Goal: Task Accomplishment & Management: Manage account settings

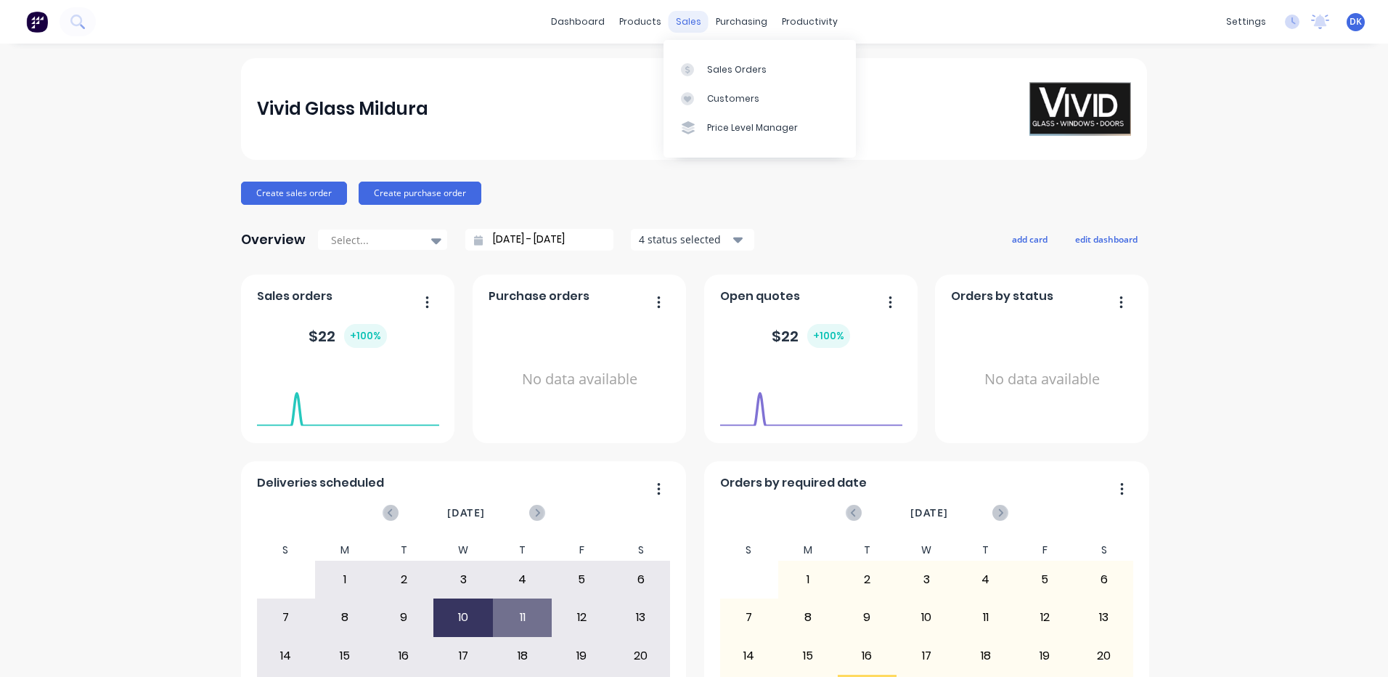
click at [683, 21] on div "sales" at bounding box center [689, 22] width 40 height 22
click at [718, 71] on div "Sales Orders" at bounding box center [737, 69] width 60 height 13
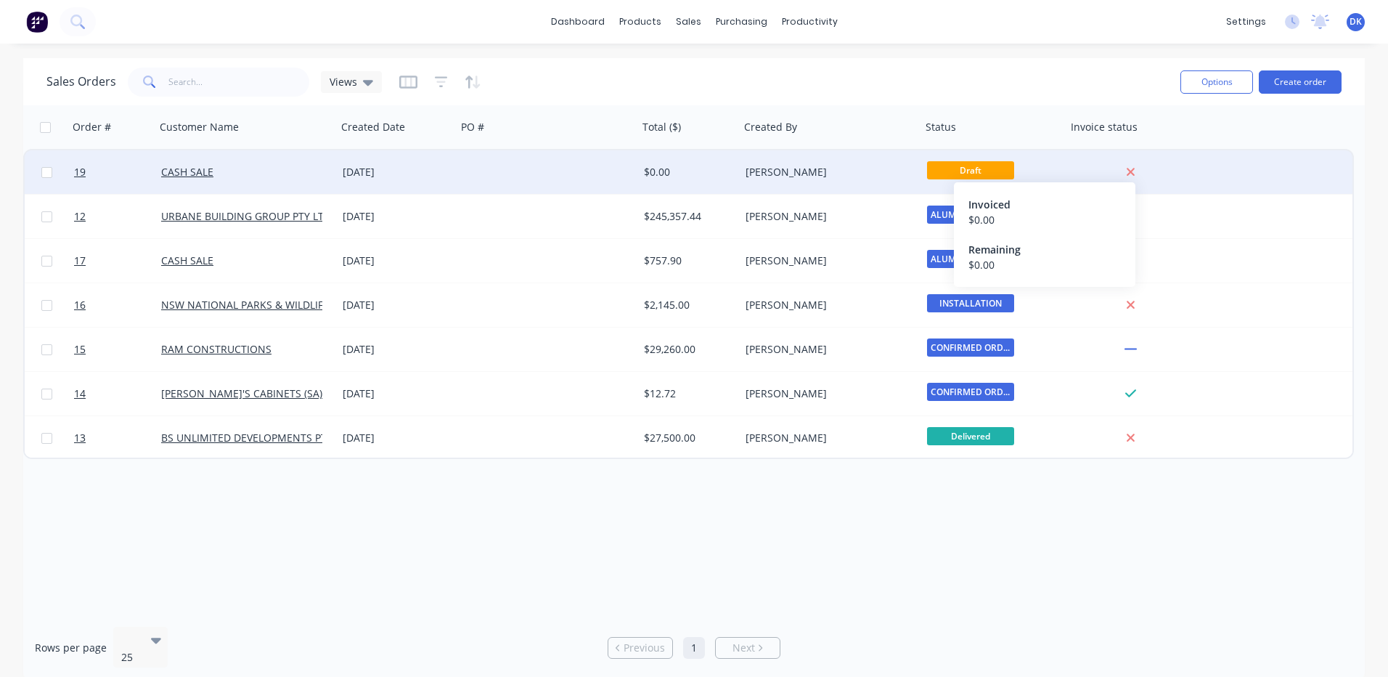
click at [1132, 168] on icon at bounding box center [1130, 172] width 9 height 13
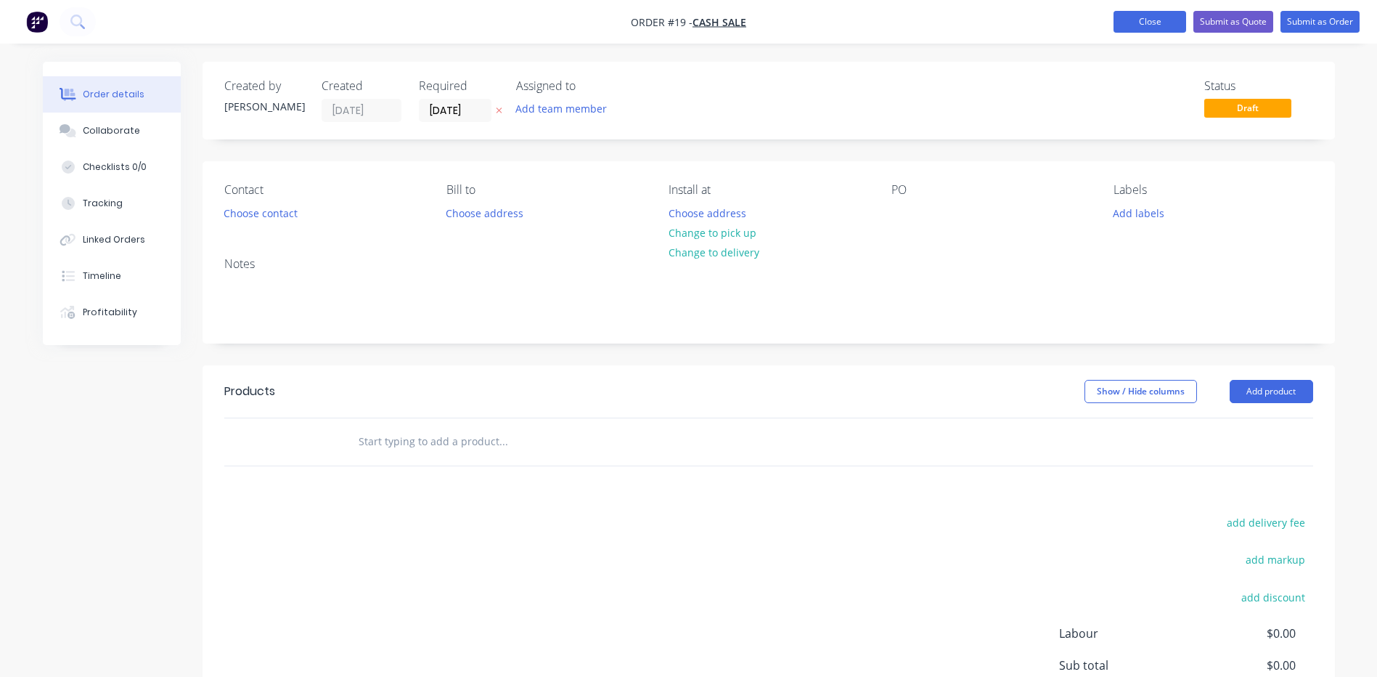
click at [1146, 21] on button "Close" at bounding box center [1150, 22] width 73 height 22
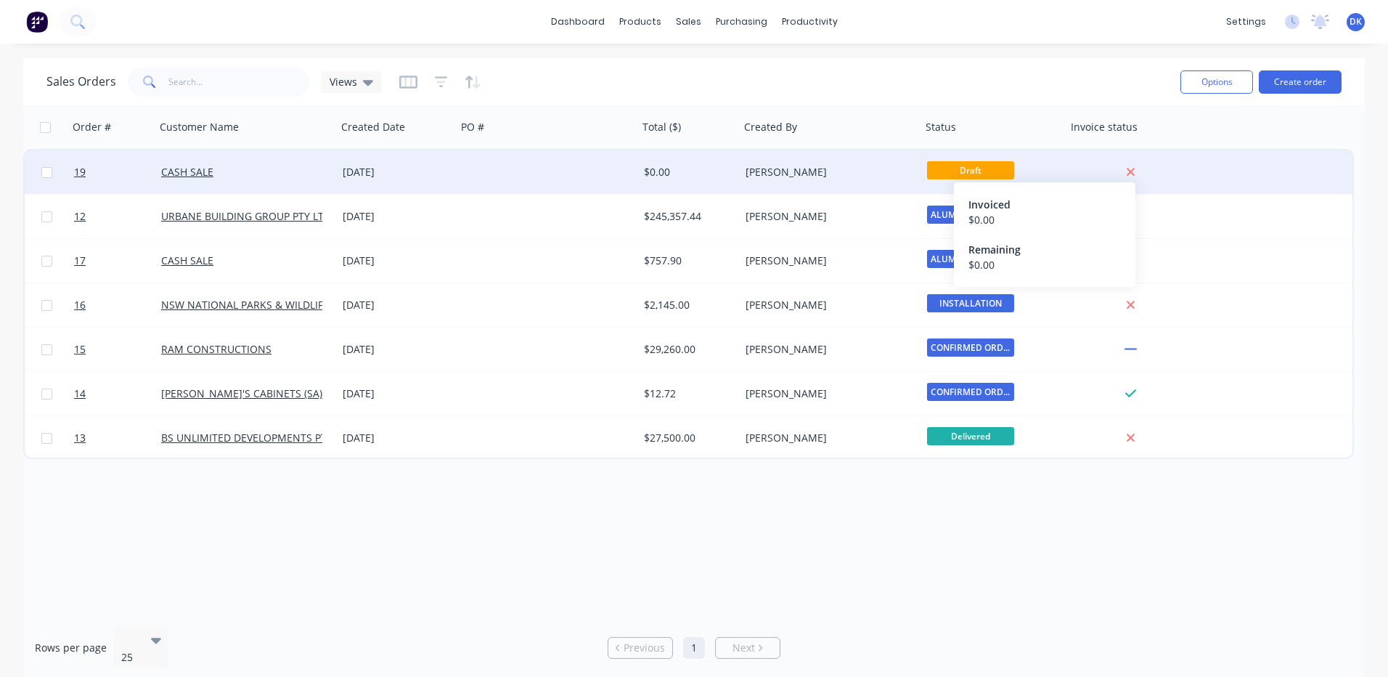
click at [1133, 169] on icon at bounding box center [1131, 172] width 8 height 8
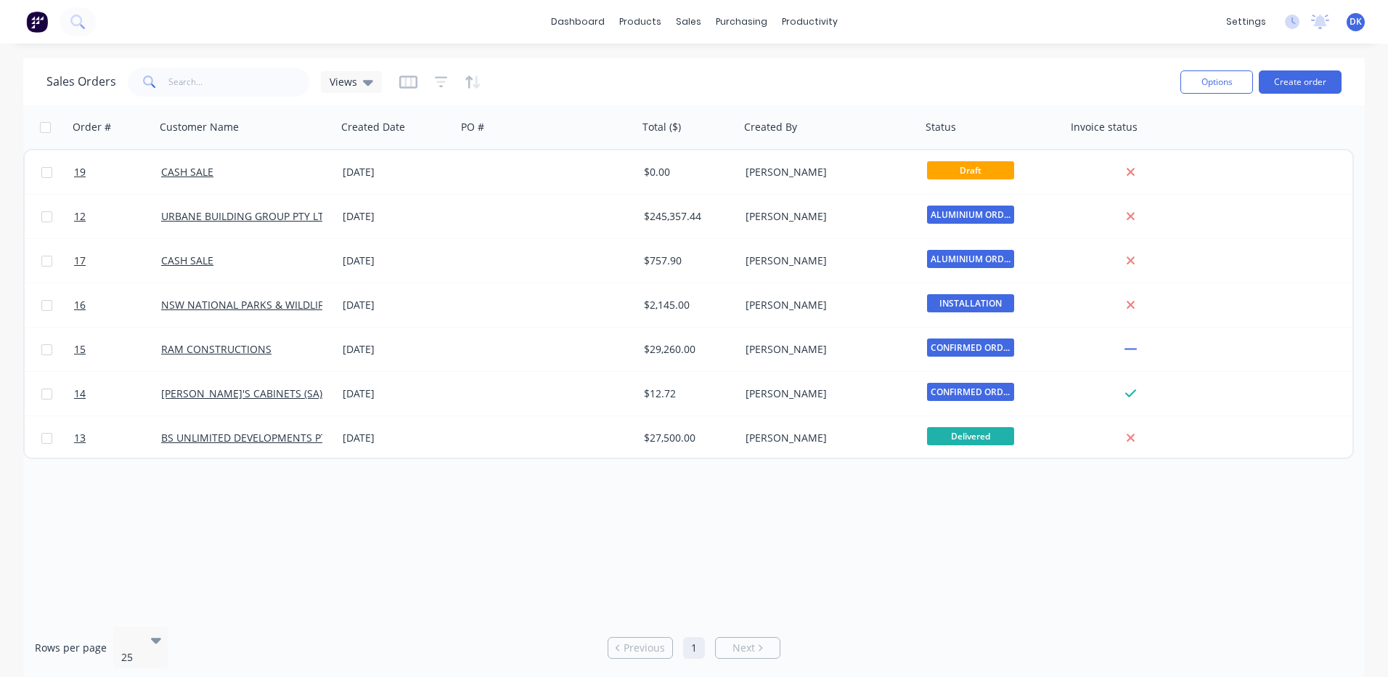
click at [46, 128] on input "checkbox" at bounding box center [45, 127] width 11 height 11
checkbox input "true"
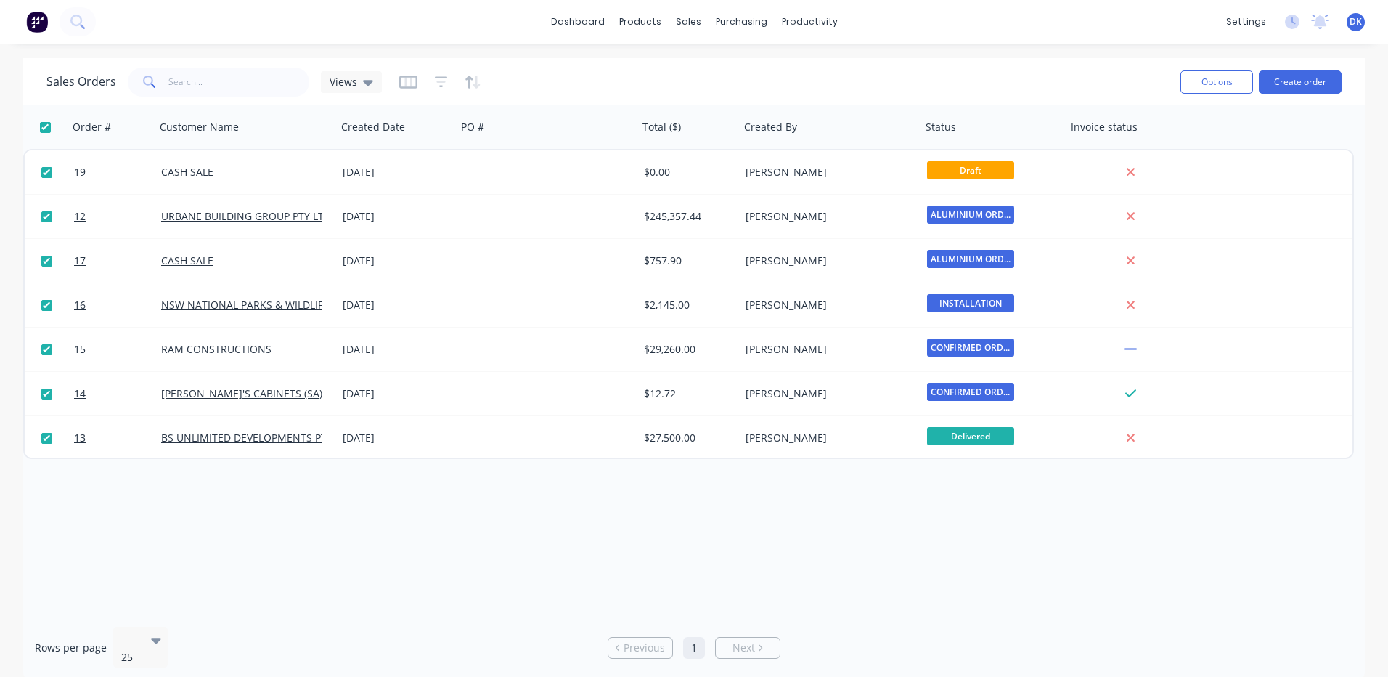
checkbox input "true"
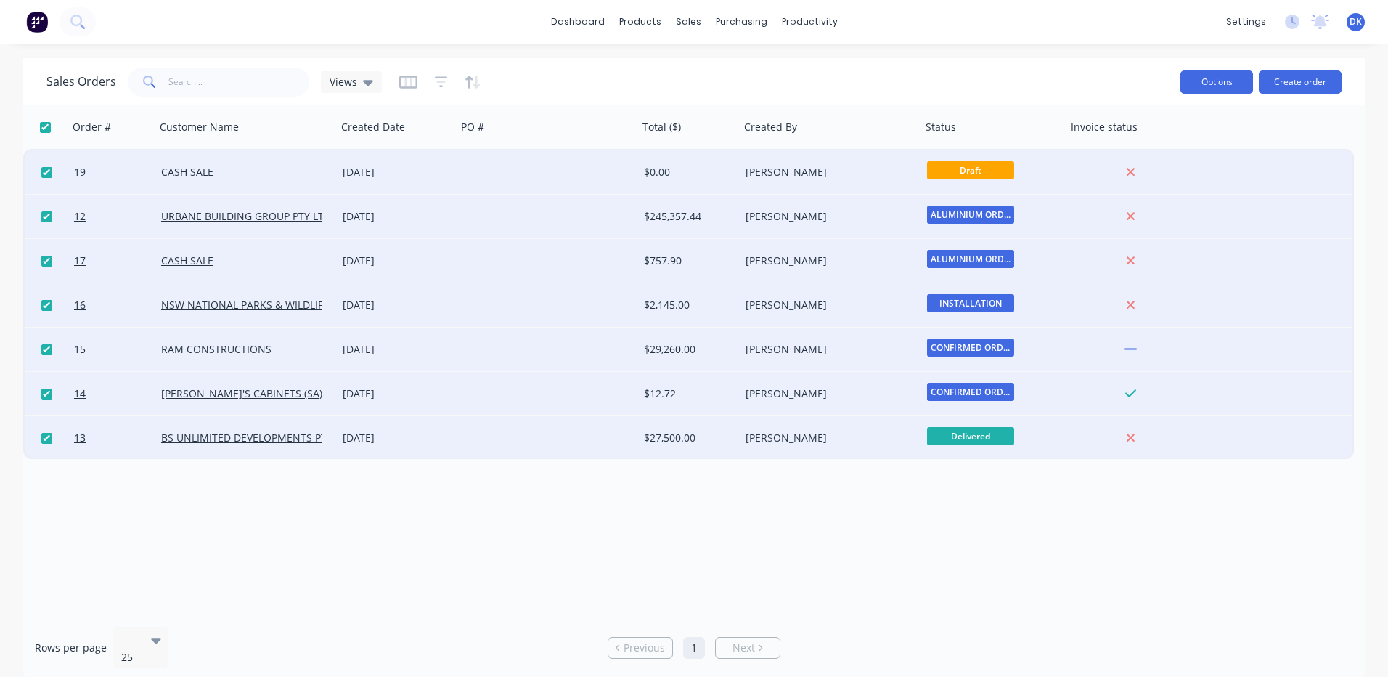
click at [1217, 81] on button "Options" at bounding box center [1217, 81] width 73 height 23
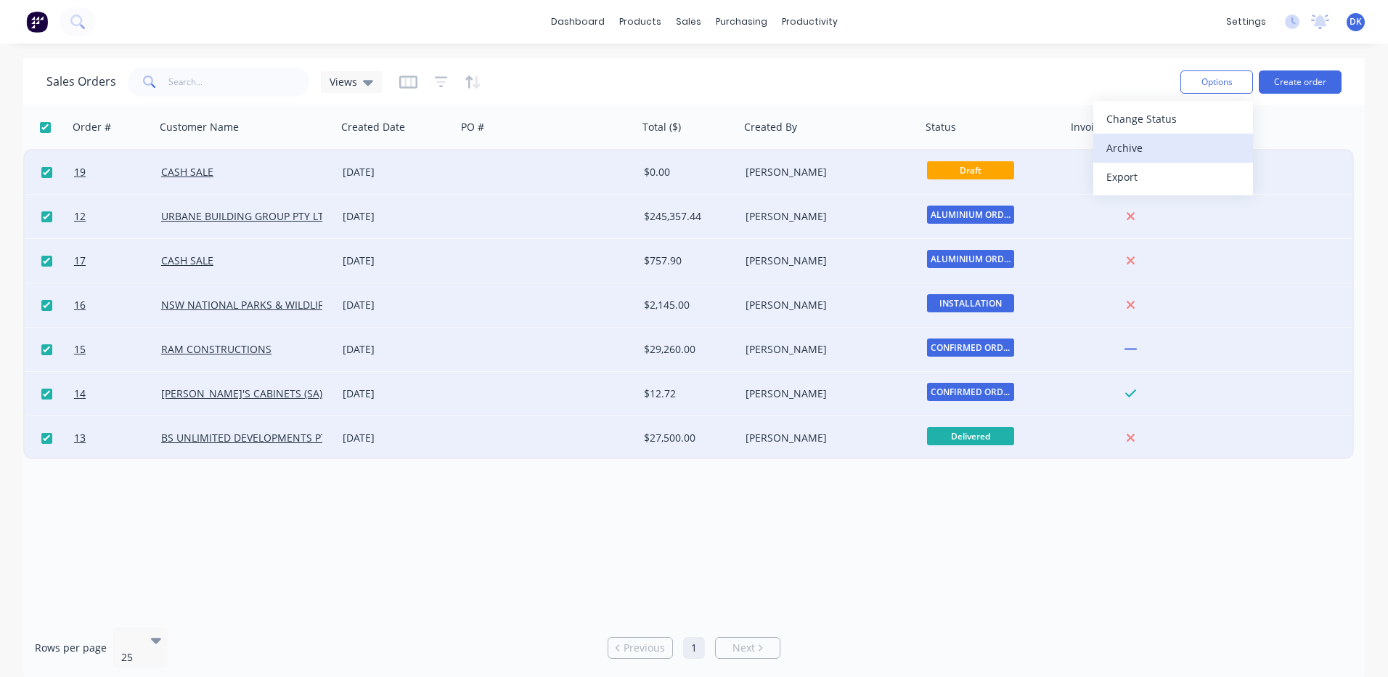
click at [1124, 146] on div "Archive" at bounding box center [1174, 147] width 134 height 21
checkbox input "false"
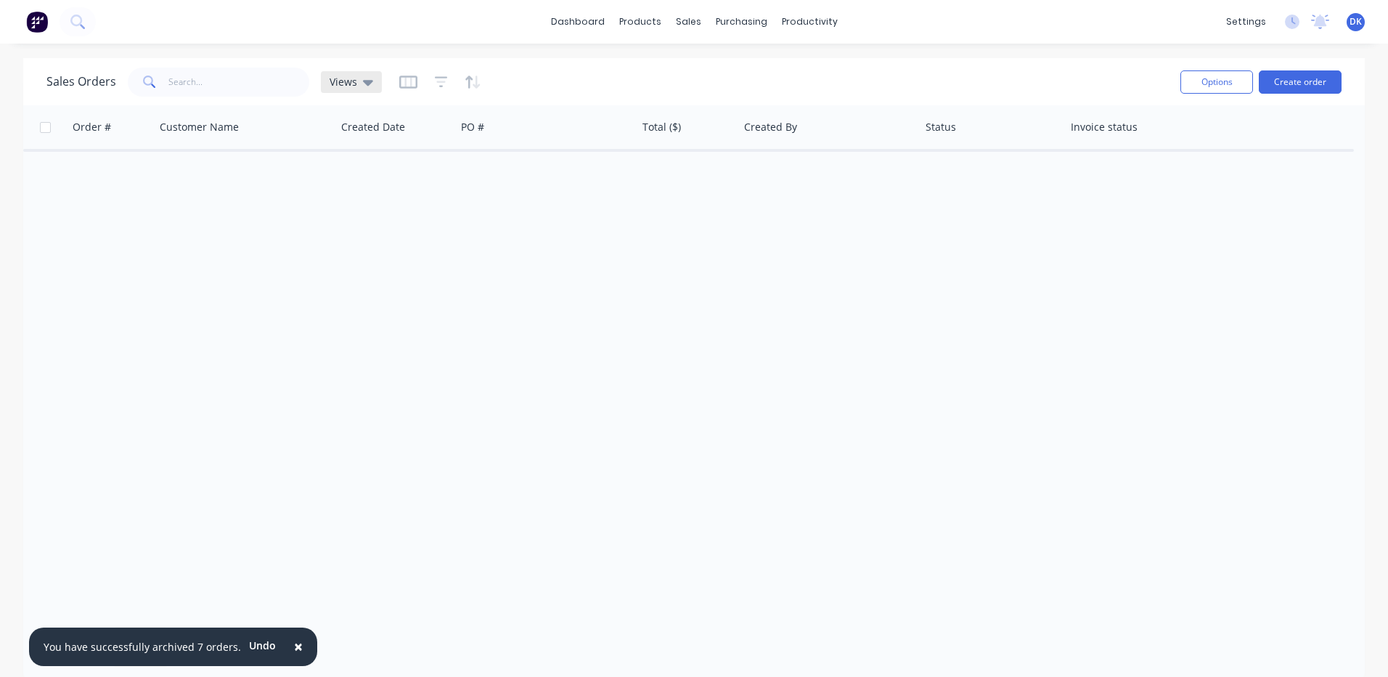
click at [368, 81] on icon at bounding box center [368, 83] width 10 height 6
click at [367, 81] on icon at bounding box center [368, 83] width 10 height 6
click at [685, 21] on div "sales" at bounding box center [689, 22] width 40 height 22
click at [581, 19] on link "dashboard" at bounding box center [578, 22] width 68 height 22
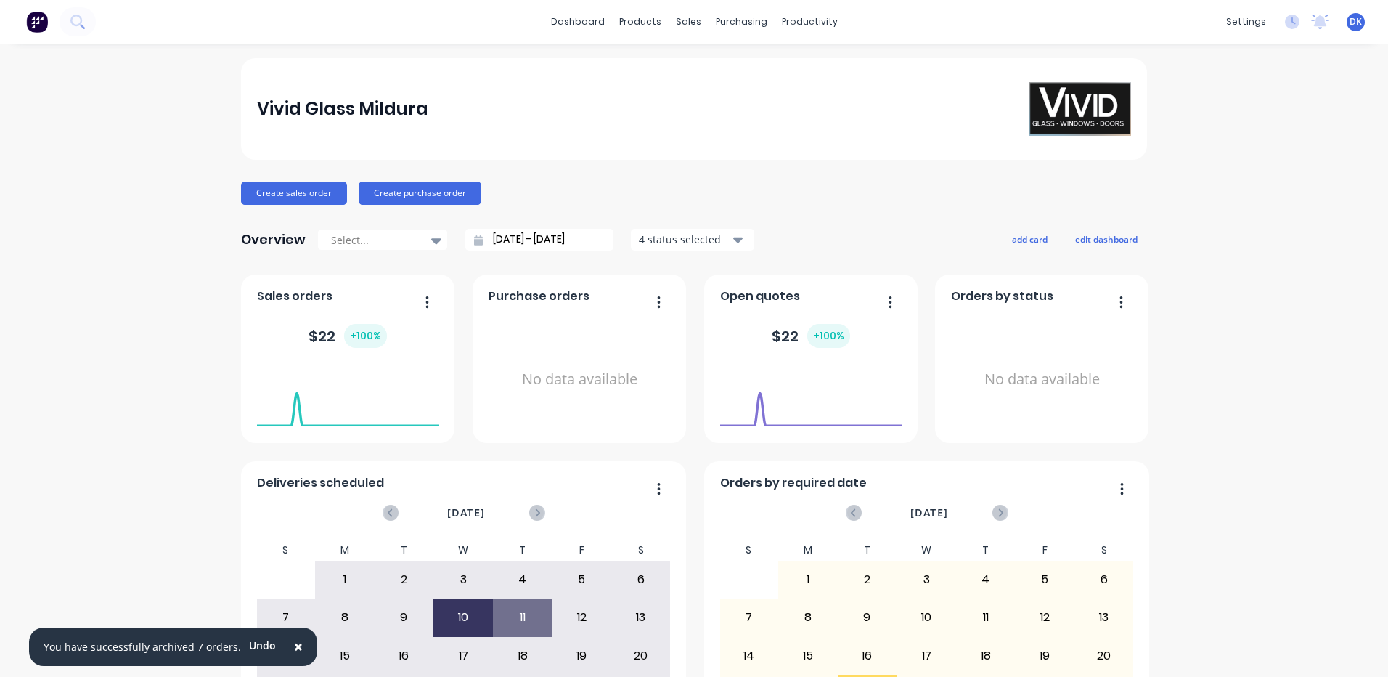
click at [425, 300] on icon "button" at bounding box center [427, 302] width 4 height 15
click at [318, 339] on div "Delete" at bounding box center [368, 339] width 112 height 21
click at [1022, 237] on button "add card" at bounding box center [1030, 238] width 54 height 19
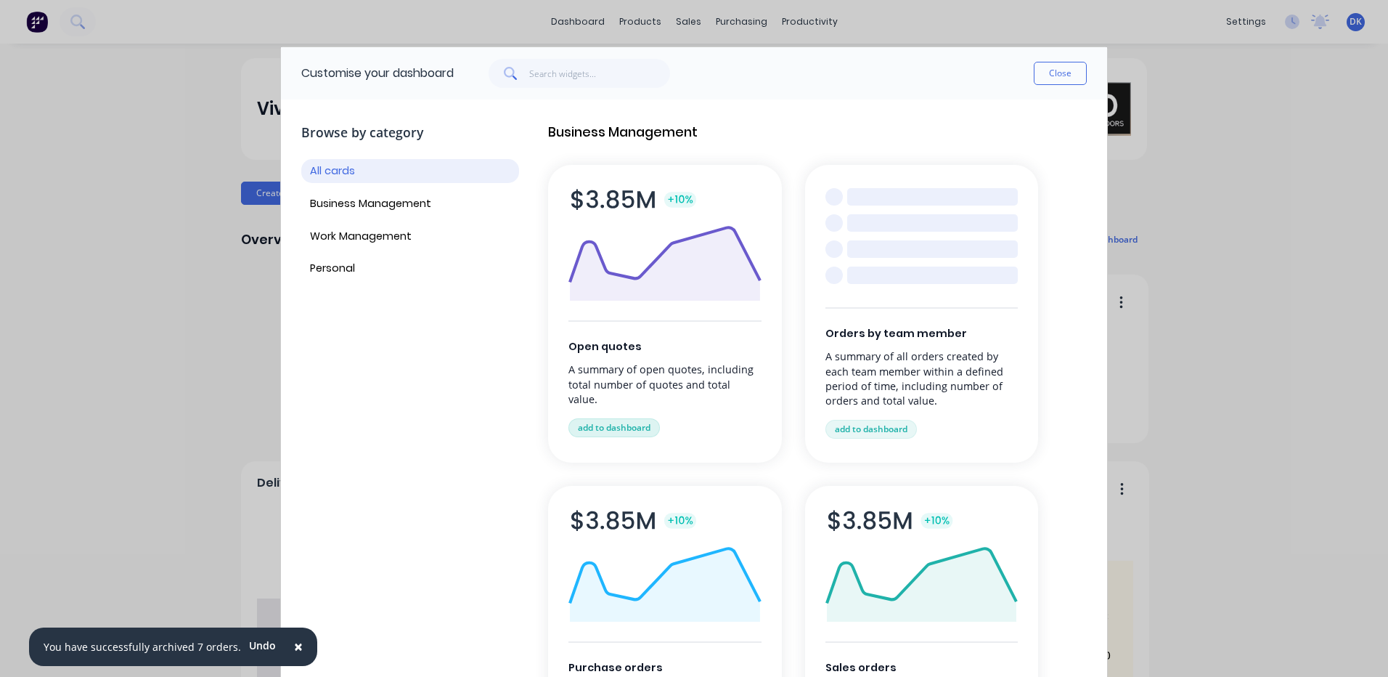
click at [606, 418] on button "add to dashboard" at bounding box center [614, 427] width 91 height 19
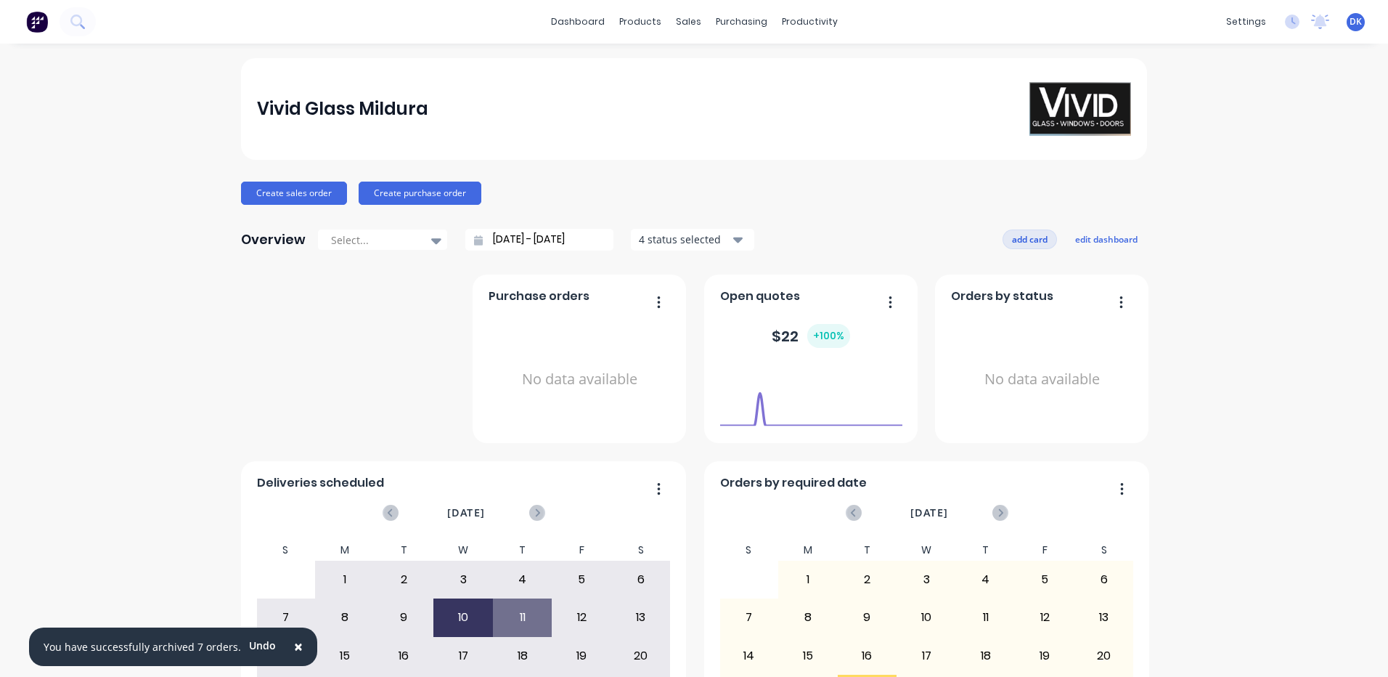
click at [1028, 236] on button "add card" at bounding box center [1030, 238] width 54 height 19
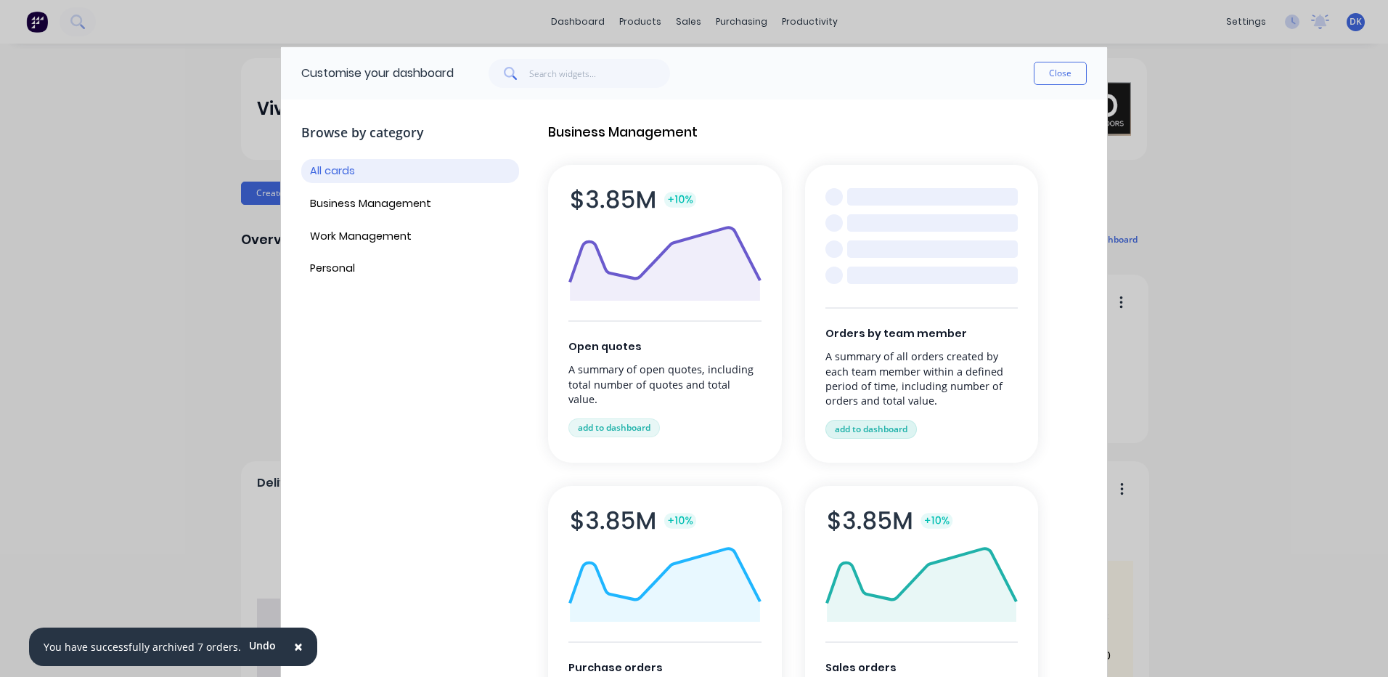
click at [860, 428] on button "add to dashboard" at bounding box center [871, 429] width 91 height 19
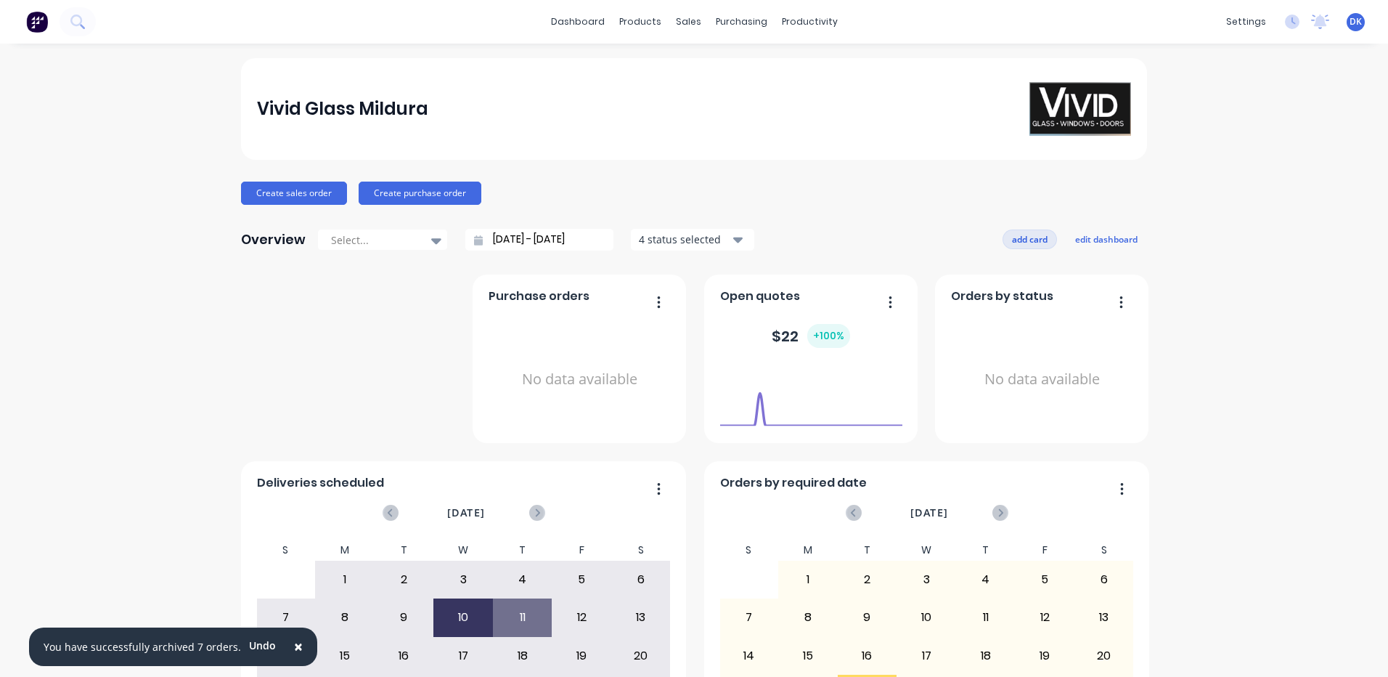
click at [1023, 237] on button "add card" at bounding box center [1030, 238] width 54 height 19
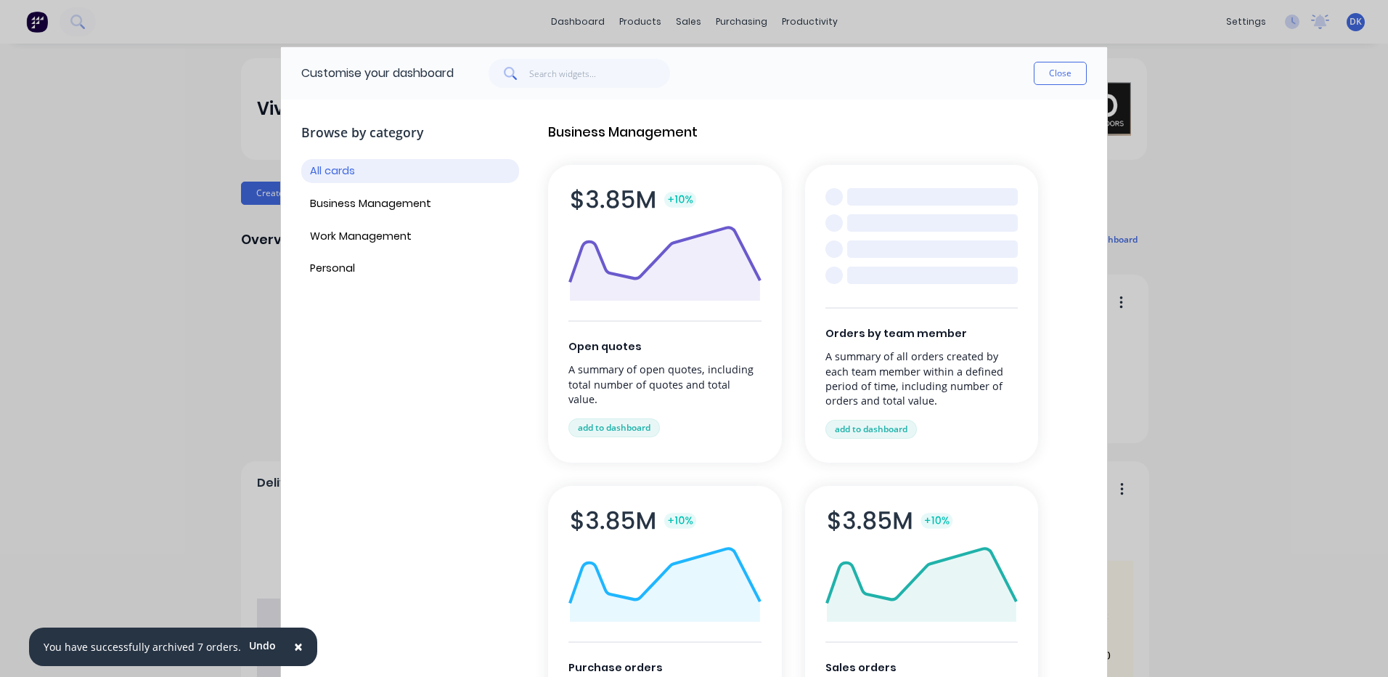
scroll to position [145, 0]
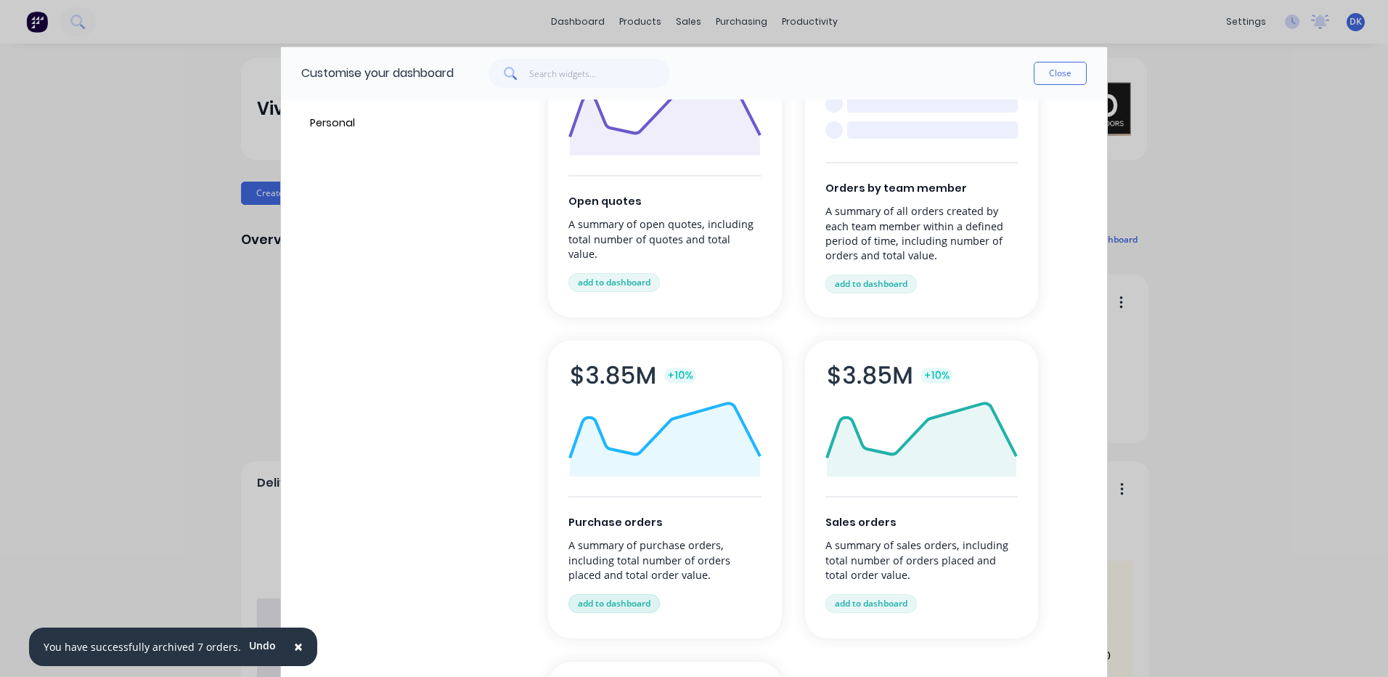
click at [605, 601] on button "add to dashboard" at bounding box center [614, 603] width 91 height 19
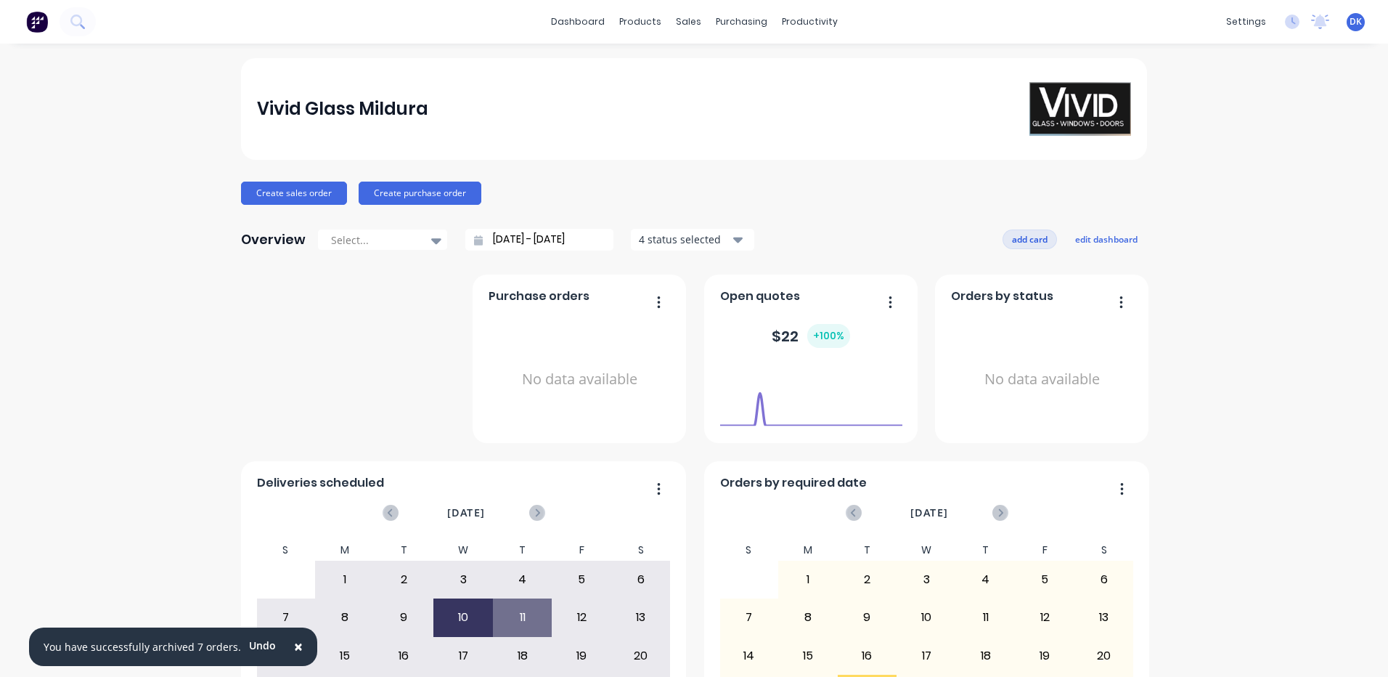
click at [1021, 240] on button "add card" at bounding box center [1030, 238] width 54 height 19
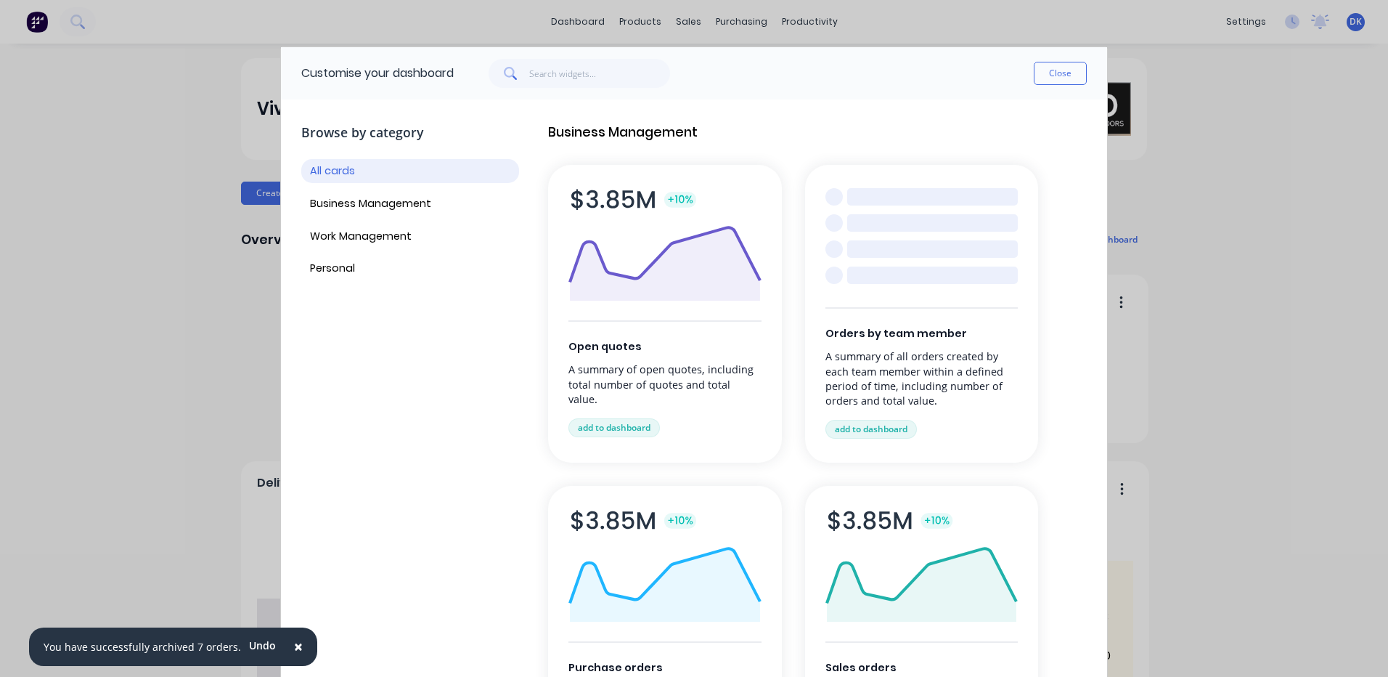
scroll to position [290, 0]
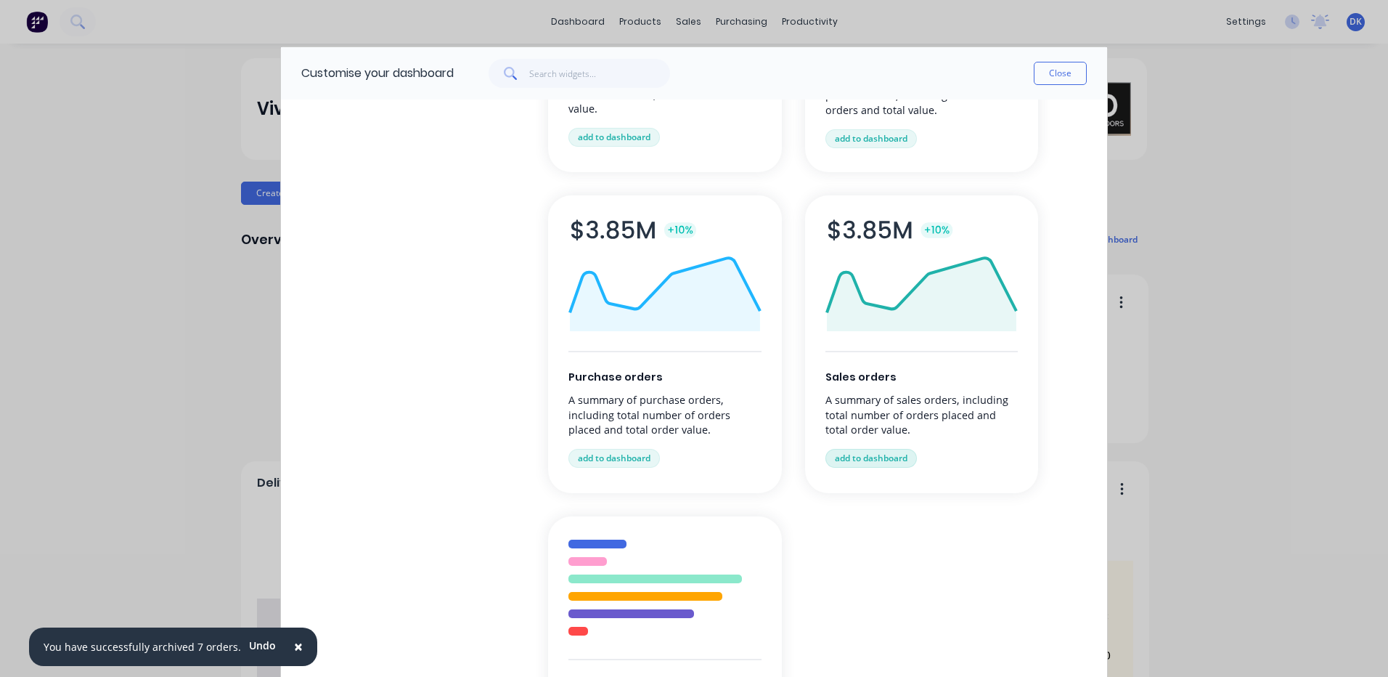
click at [867, 453] on button "add to dashboard" at bounding box center [871, 458] width 91 height 19
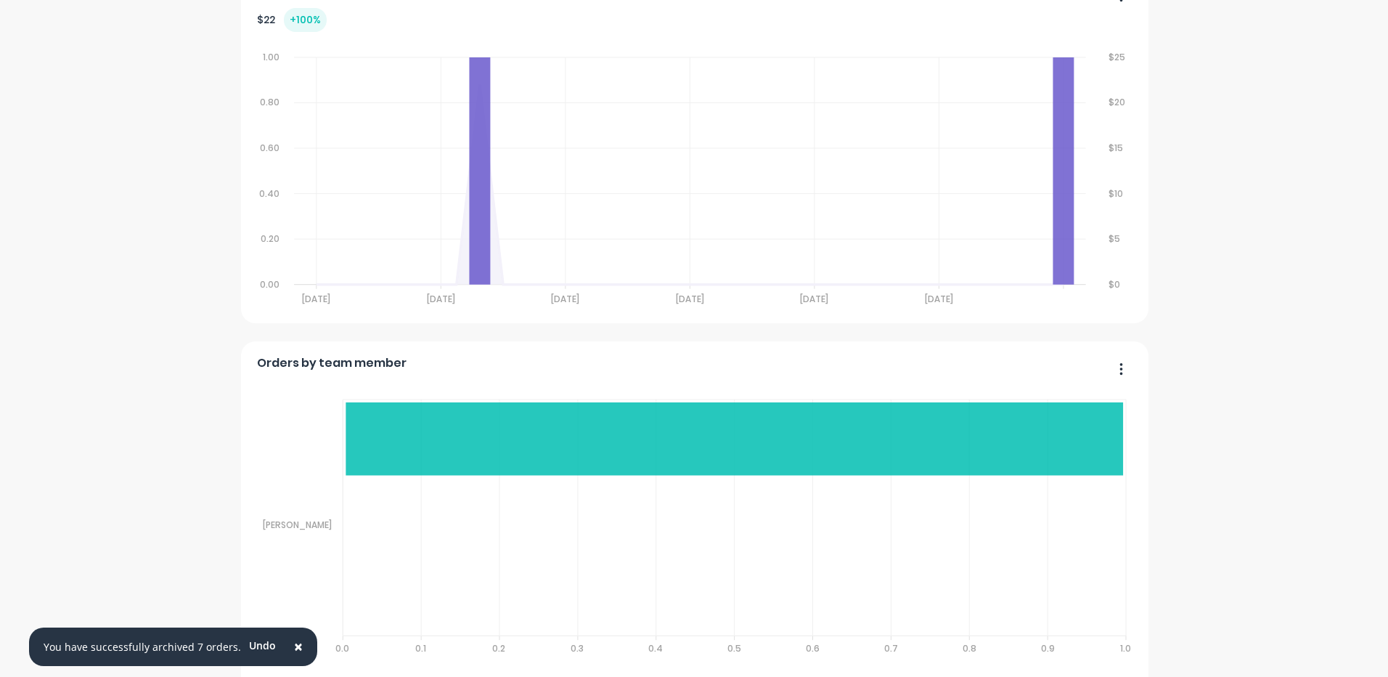
scroll to position [1530, 0]
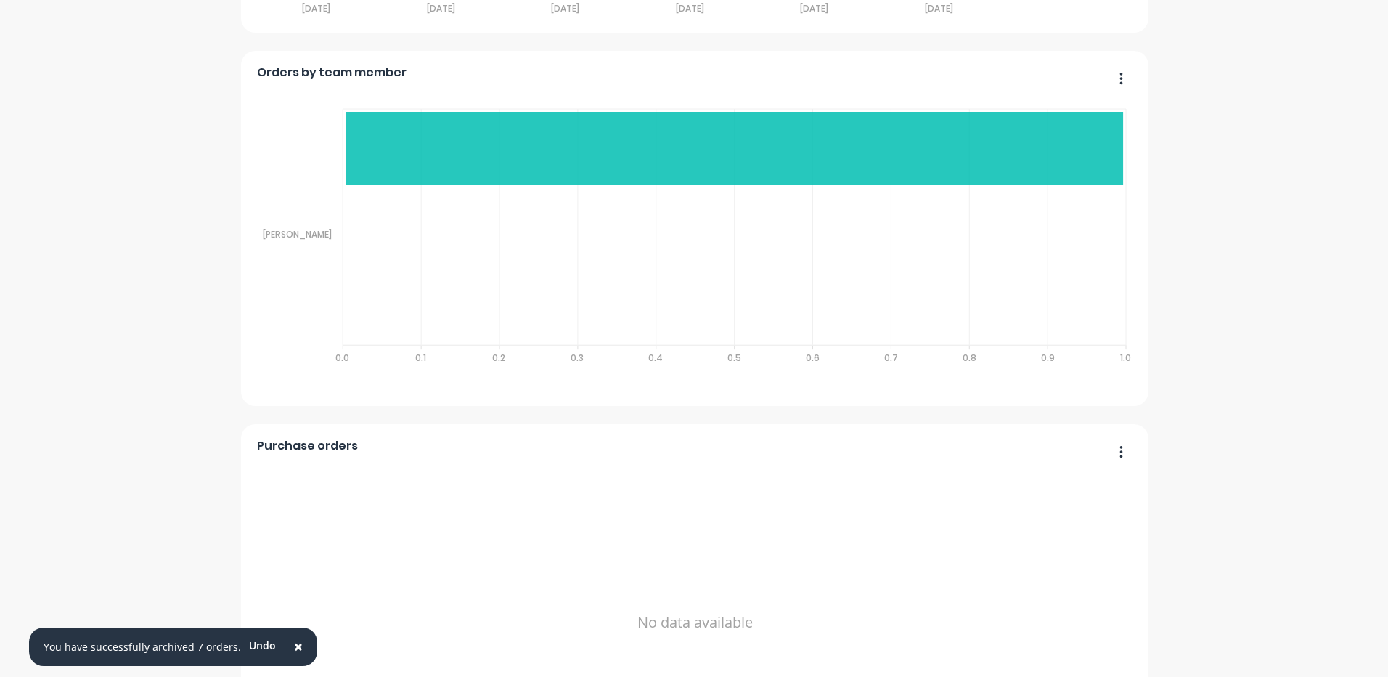
click at [294, 643] on span "×" at bounding box center [298, 646] width 9 height 20
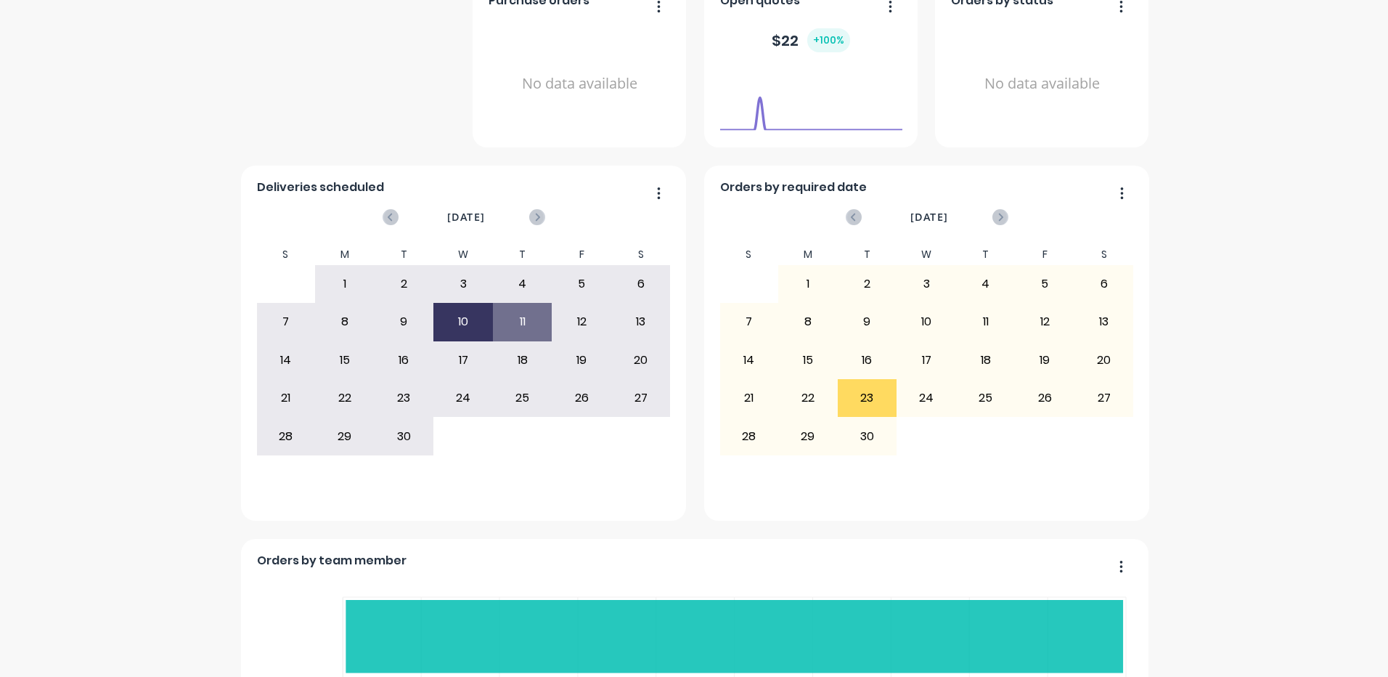
scroll to position [0, 0]
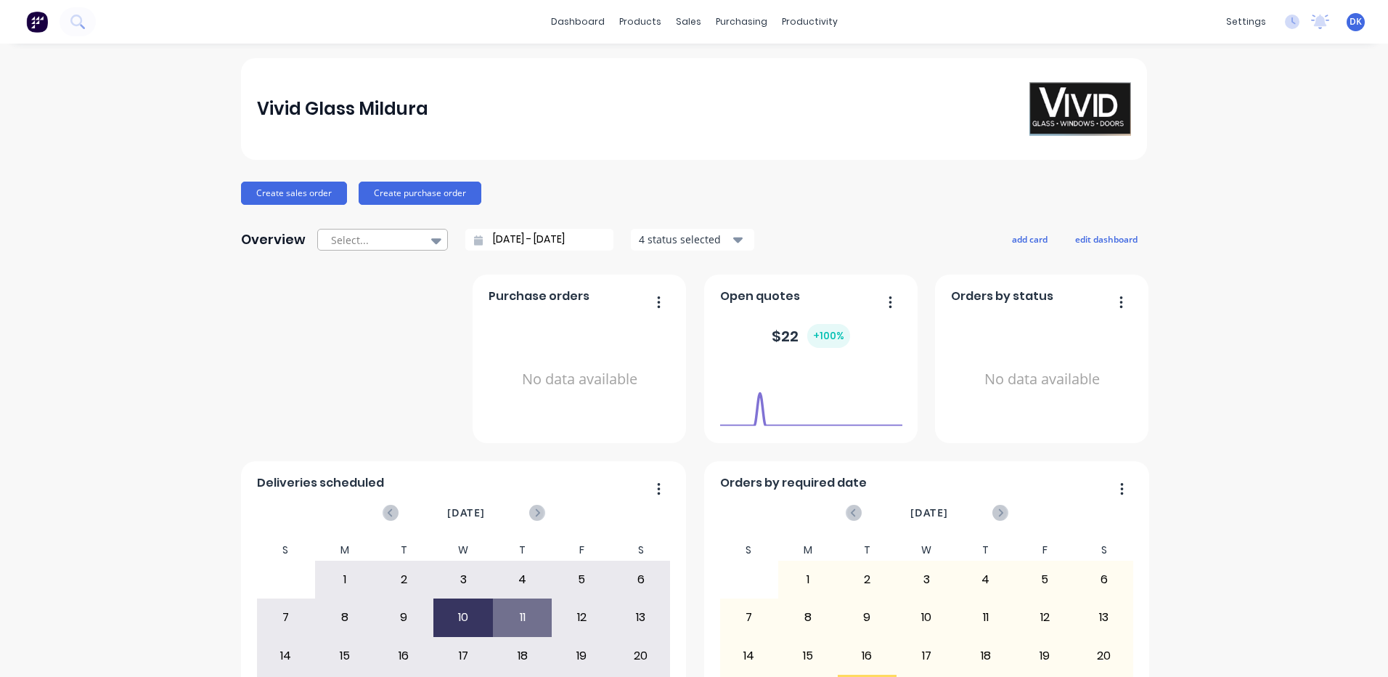
click at [431, 240] on icon at bounding box center [436, 241] width 10 height 6
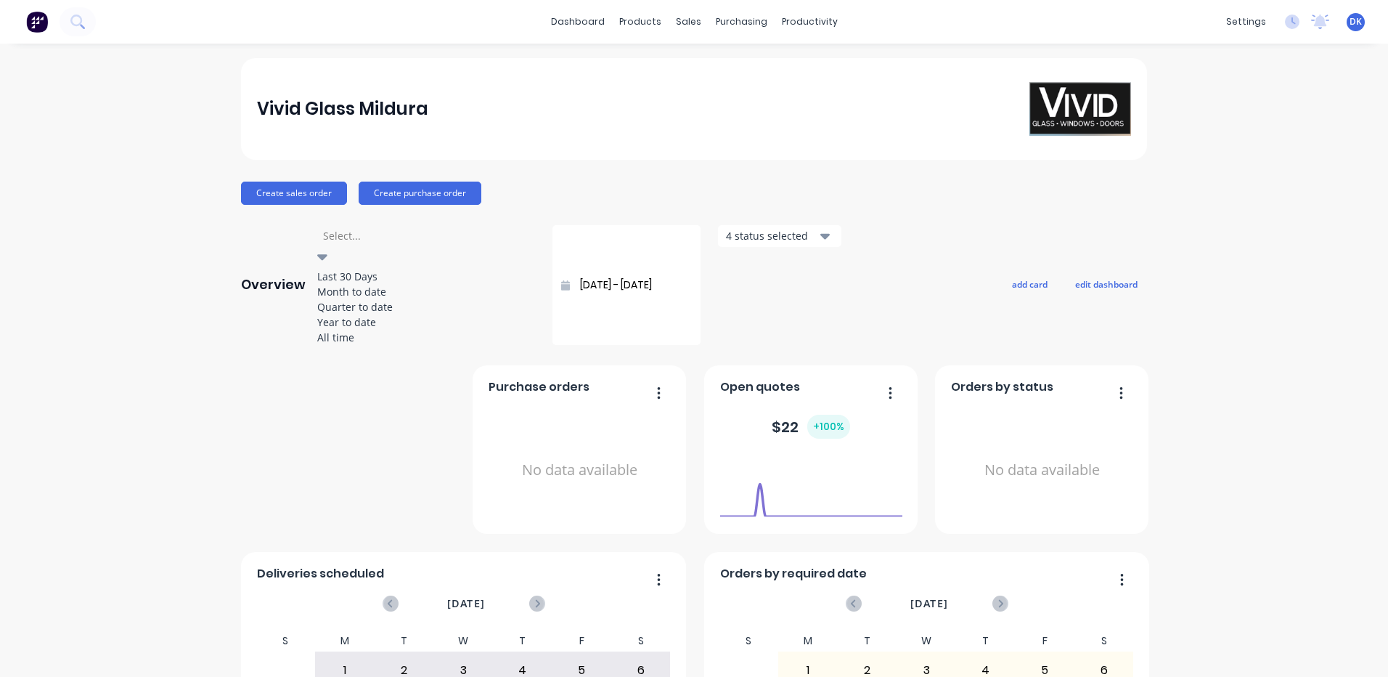
click at [349, 314] on div "Quarter to date" at bounding box center [426, 306] width 218 height 15
type input "[DATE] - [DATE]"
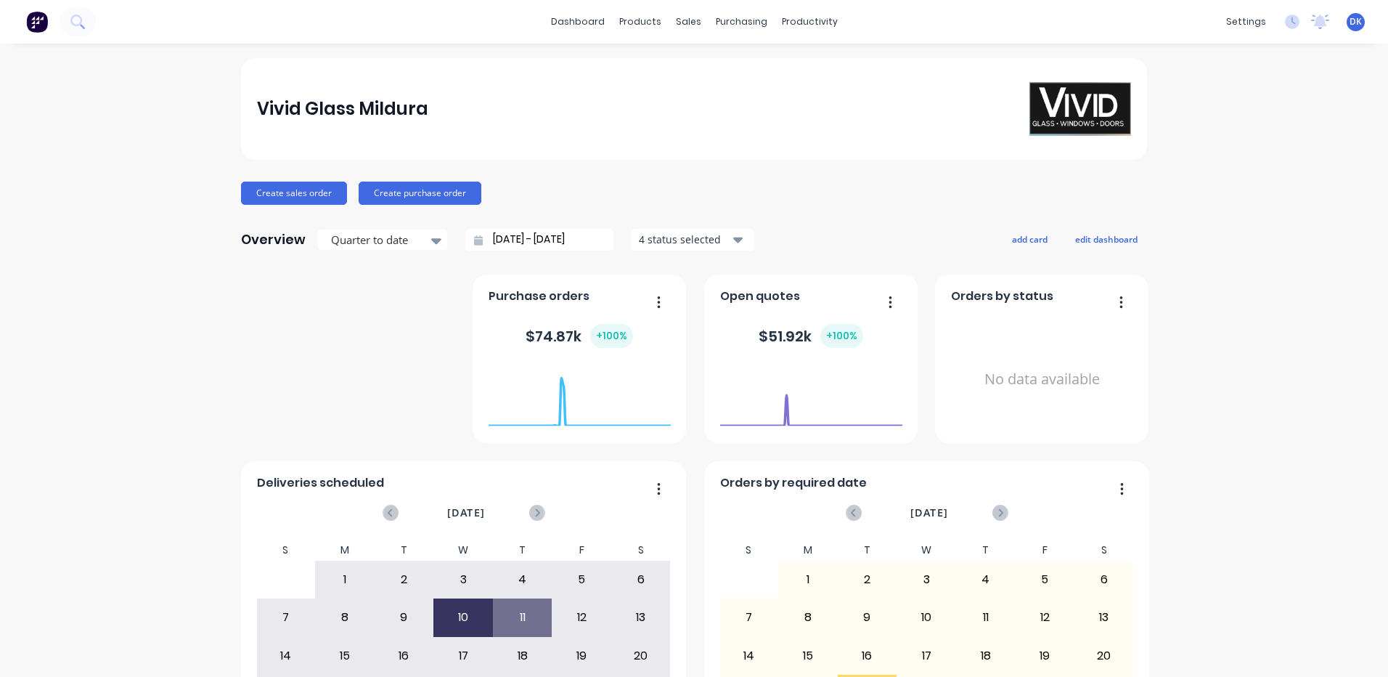
scroll to position [145, 0]
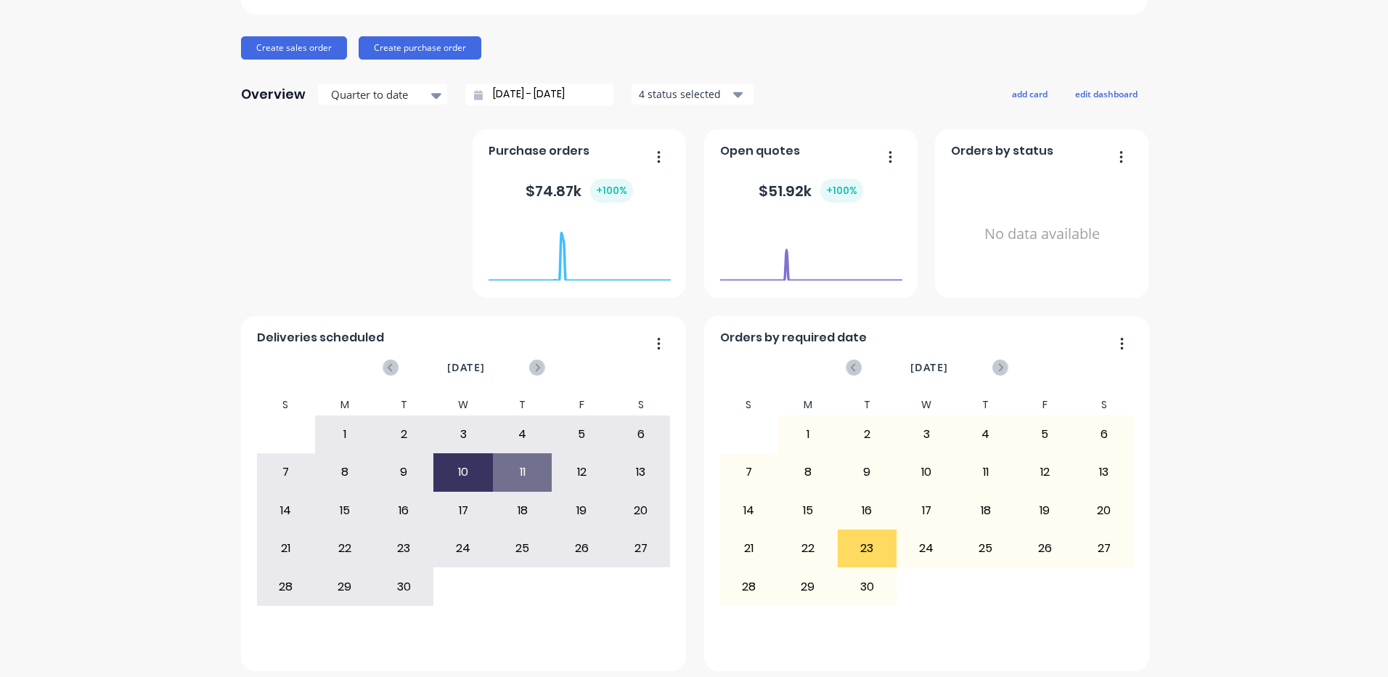
click at [735, 96] on icon "button" at bounding box center [738, 94] width 10 height 16
click at [649, 156] on div "button" at bounding box center [654, 158] width 29 height 29
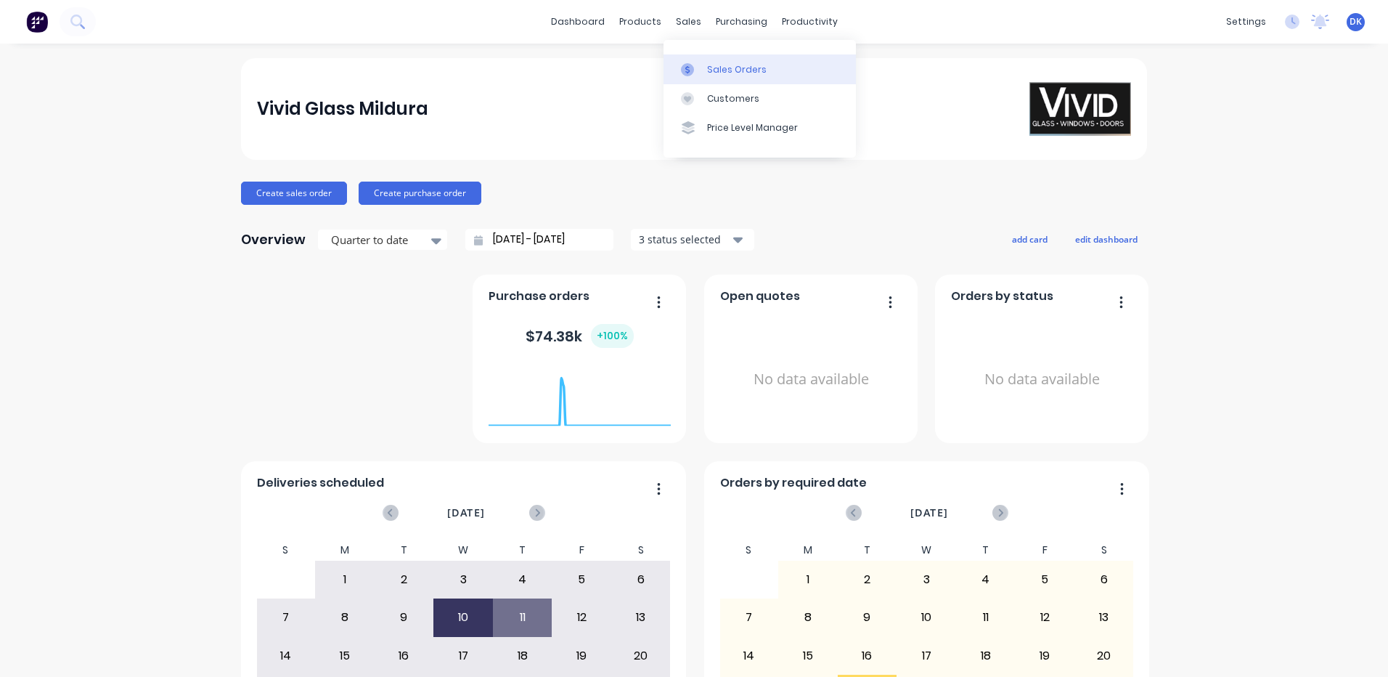
click at [712, 71] on div "Sales Orders" at bounding box center [737, 69] width 60 height 13
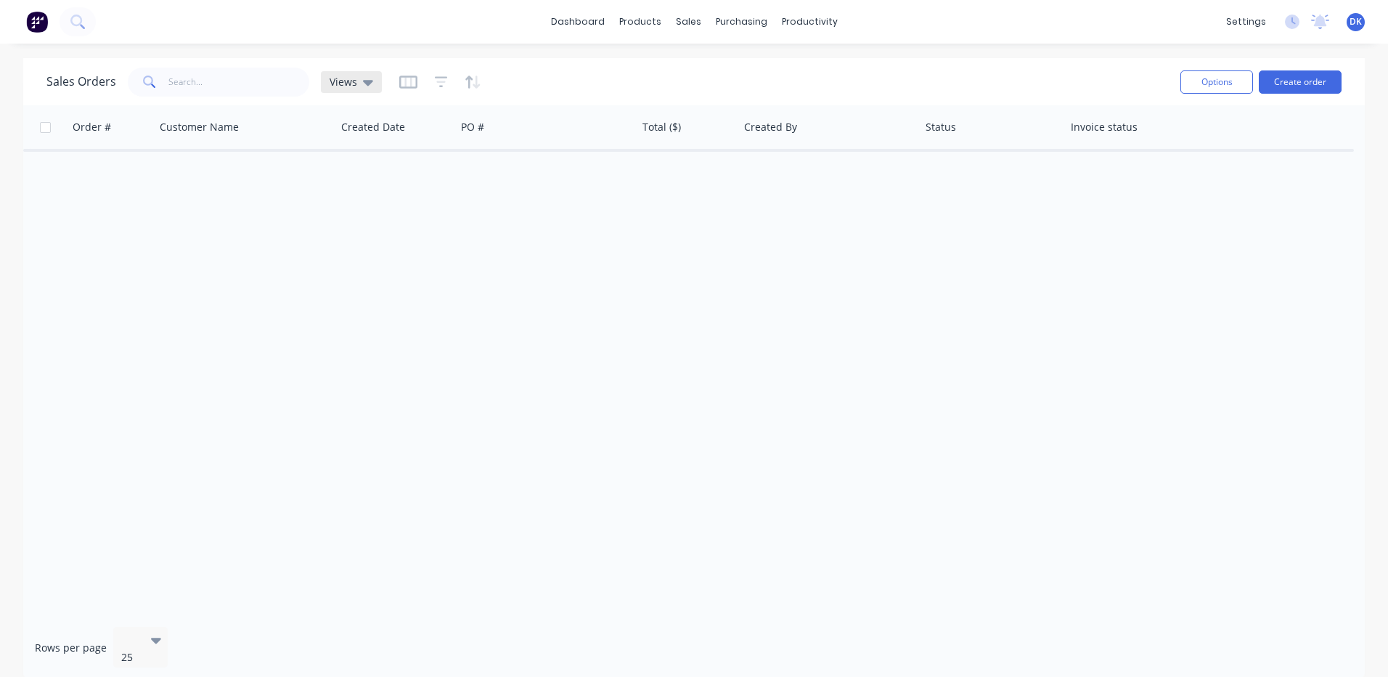
click at [363, 81] on icon at bounding box center [368, 82] width 10 height 16
click at [412, 81] on icon "button" at bounding box center [408, 82] width 18 height 15
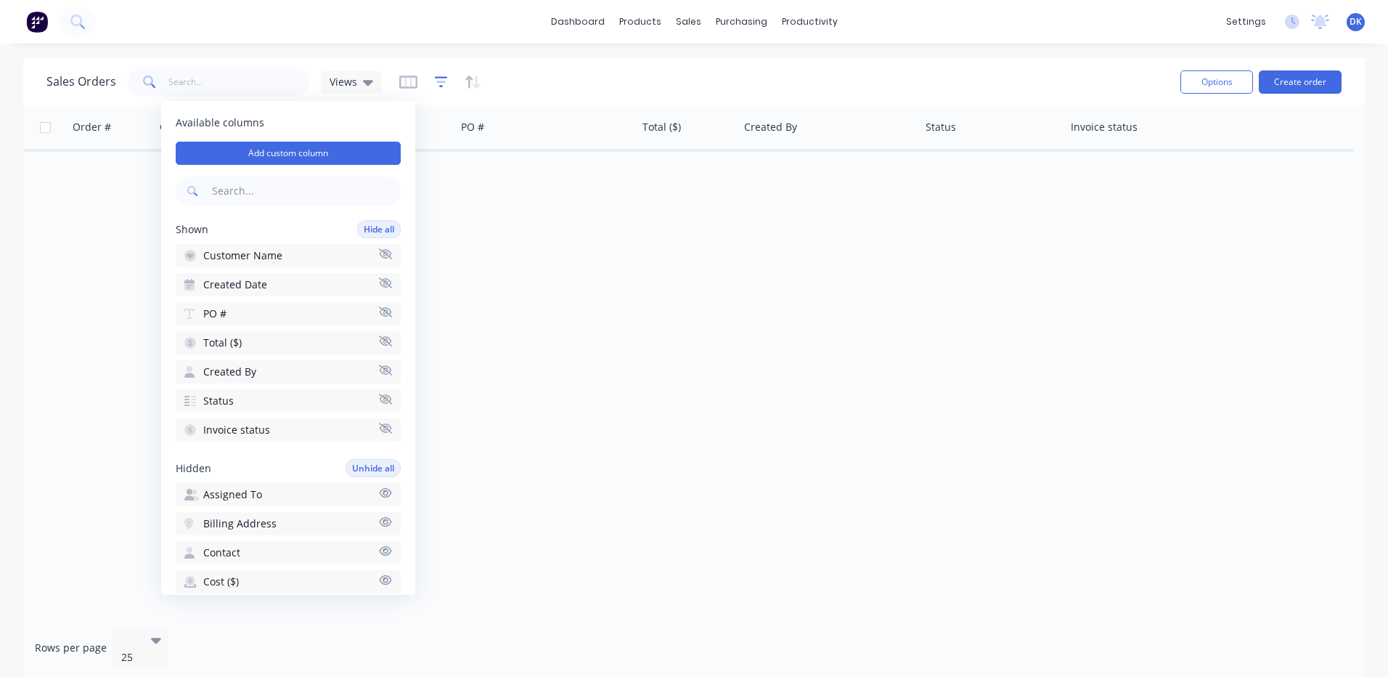
click at [435, 80] on icon "button" at bounding box center [441, 82] width 13 height 15
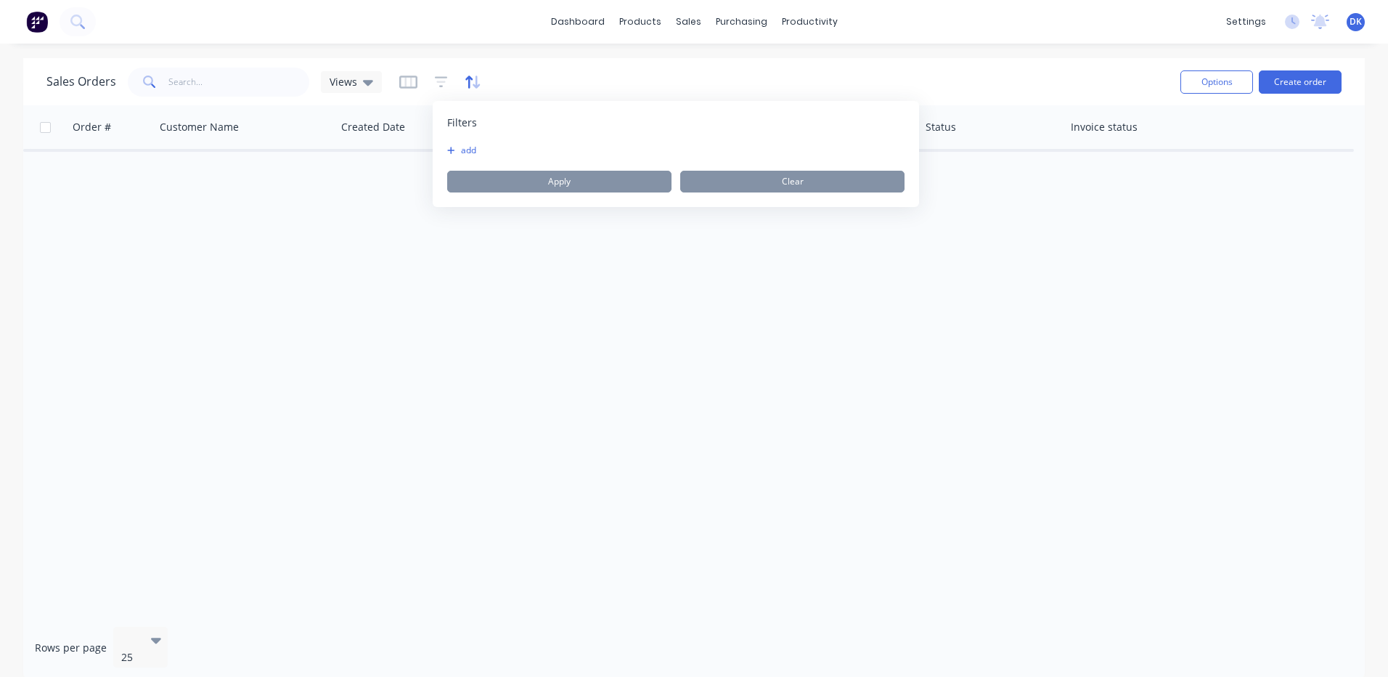
click at [468, 78] on icon "button" at bounding box center [468, 82] width 7 height 12
click at [1222, 349] on div "Order # Customer Name Created Date PO # Total ($) Created By Status Invoice sta…" at bounding box center [694, 360] width 1342 height 510
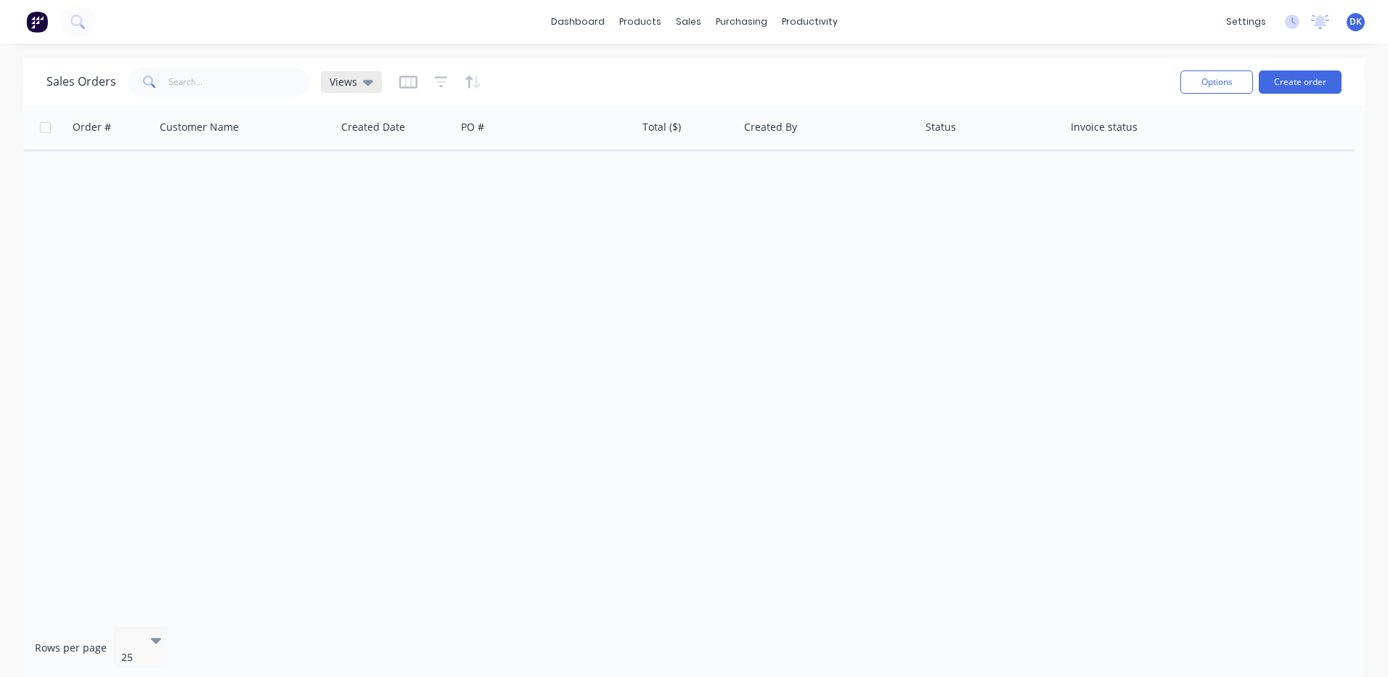
click at [363, 81] on icon at bounding box center [368, 83] width 10 height 6
click at [363, 80] on icon at bounding box center [368, 83] width 10 height 6
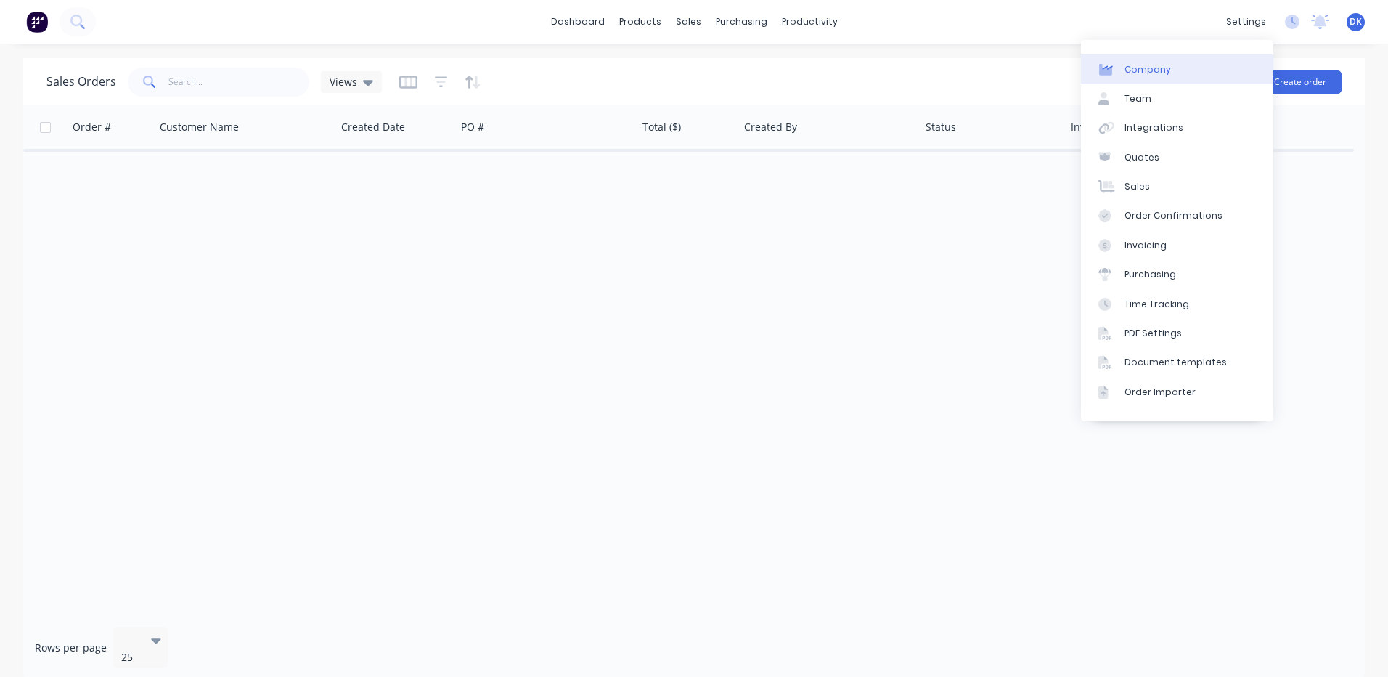
click at [1136, 68] on div "Company" at bounding box center [1148, 69] width 46 height 13
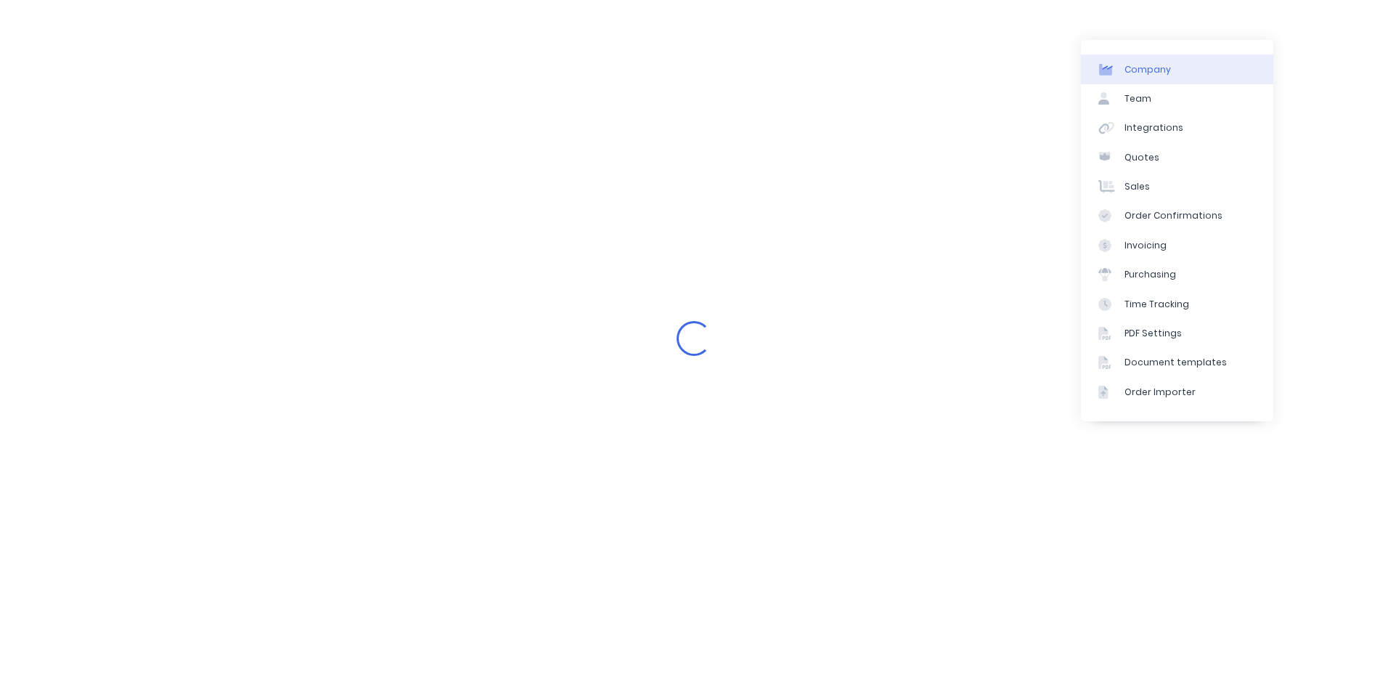
select select "AU"
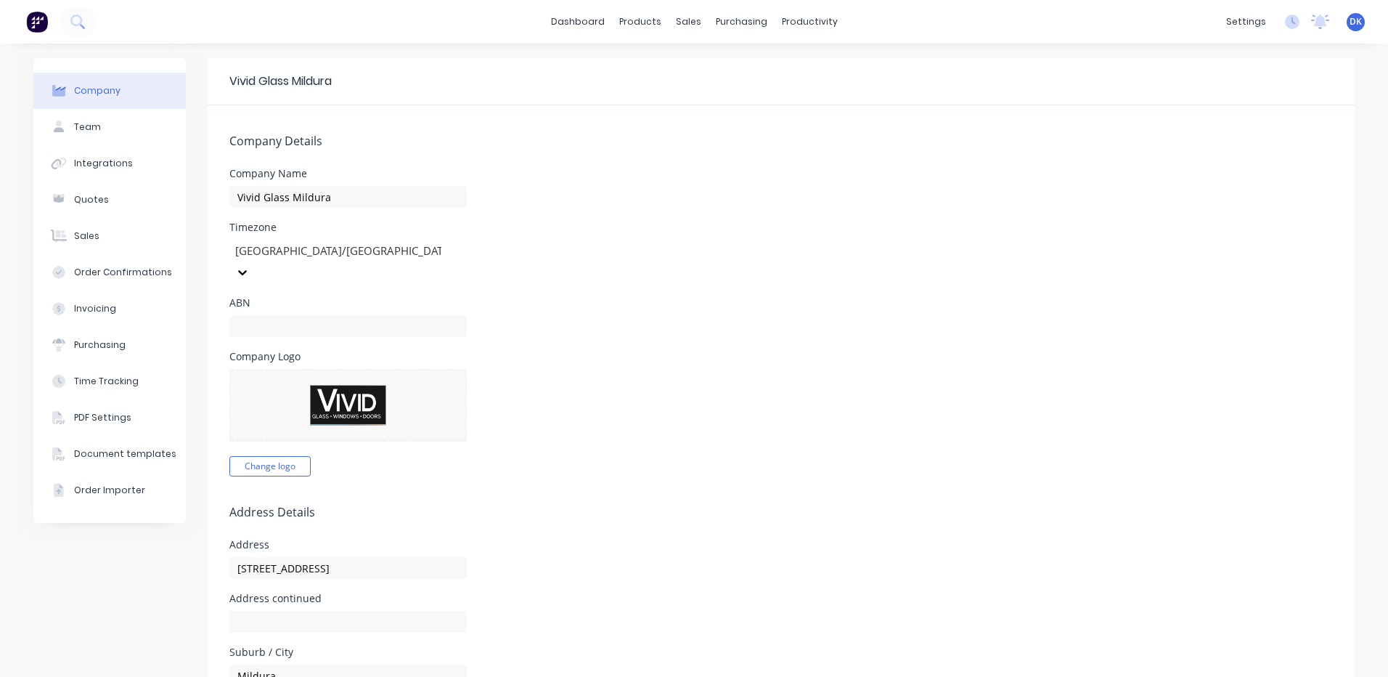
scroll to position [145, 0]
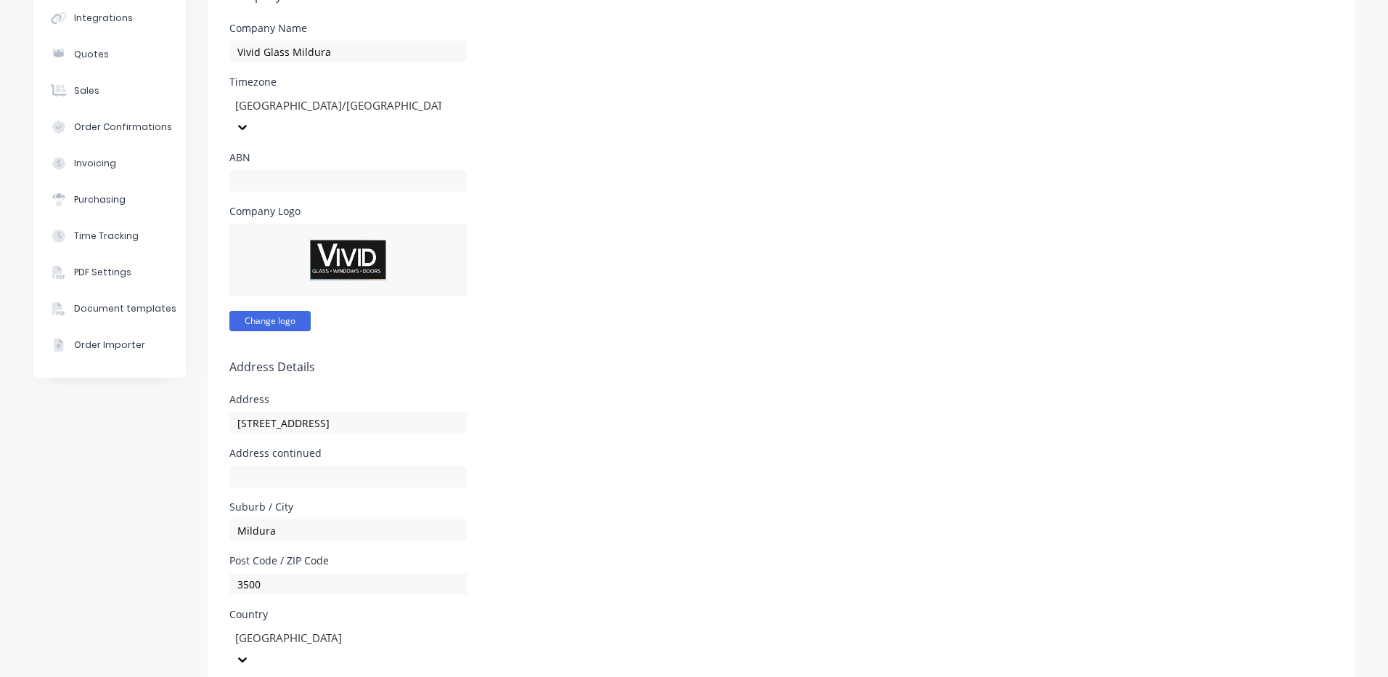
click at [245, 311] on button "Change logo" at bounding box center [269, 321] width 81 height 20
click at [257, 311] on button "Change logo" at bounding box center [269, 321] width 81 height 20
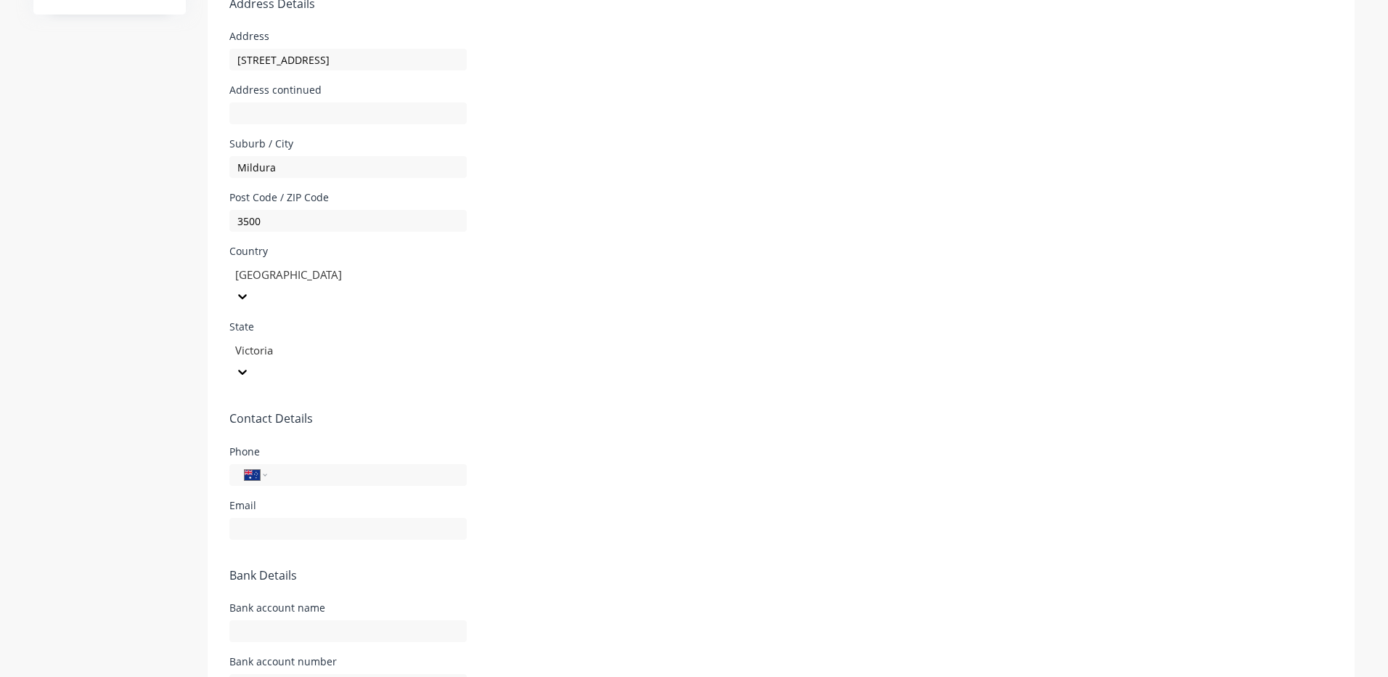
scroll to position [581, 0]
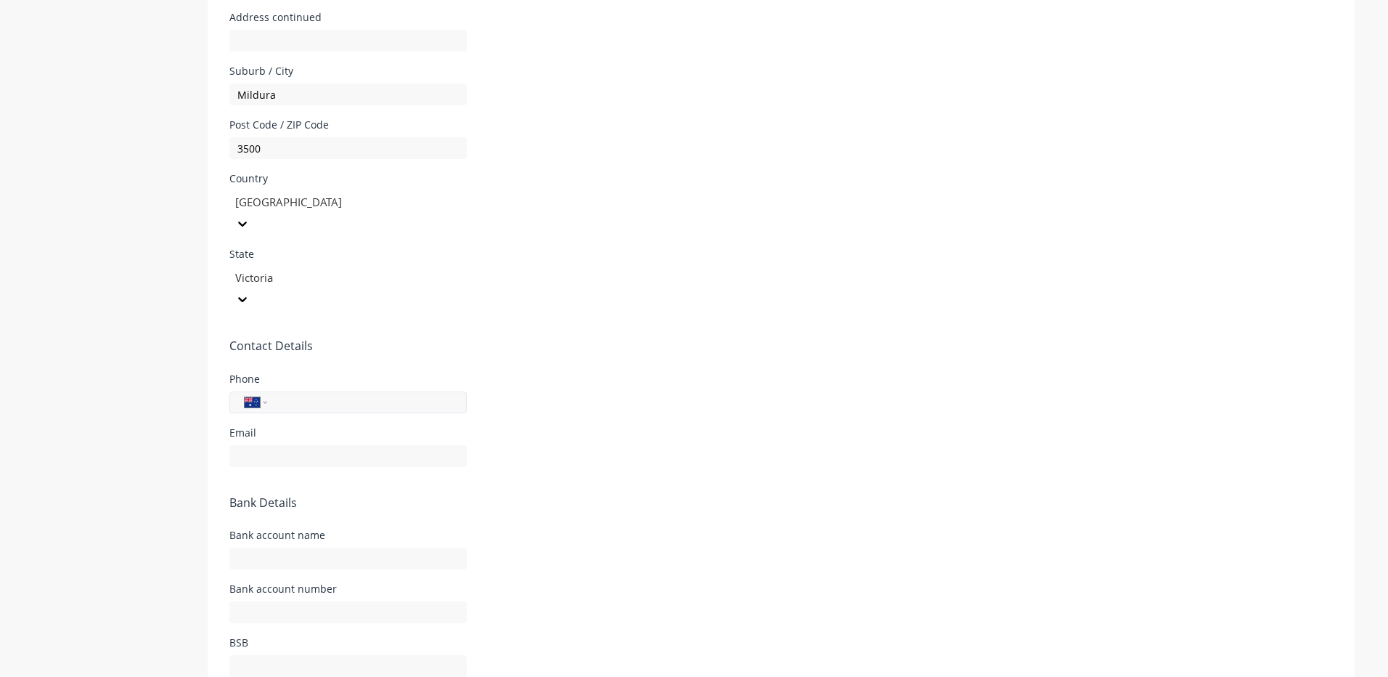
click at [296, 394] on input "tel" at bounding box center [364, 402] width 174 height 17
click at [297, 394] on input "tel" at bounding box center [364, 402] width 174 height 17
type input "[PHONE_NUMBER]"
click at [274, 445] on input "text" at bounding box center [347, 456] width 237 height 22
click at [256, 445] on input "text" at bounding box center [347, 456] width 237 height 22
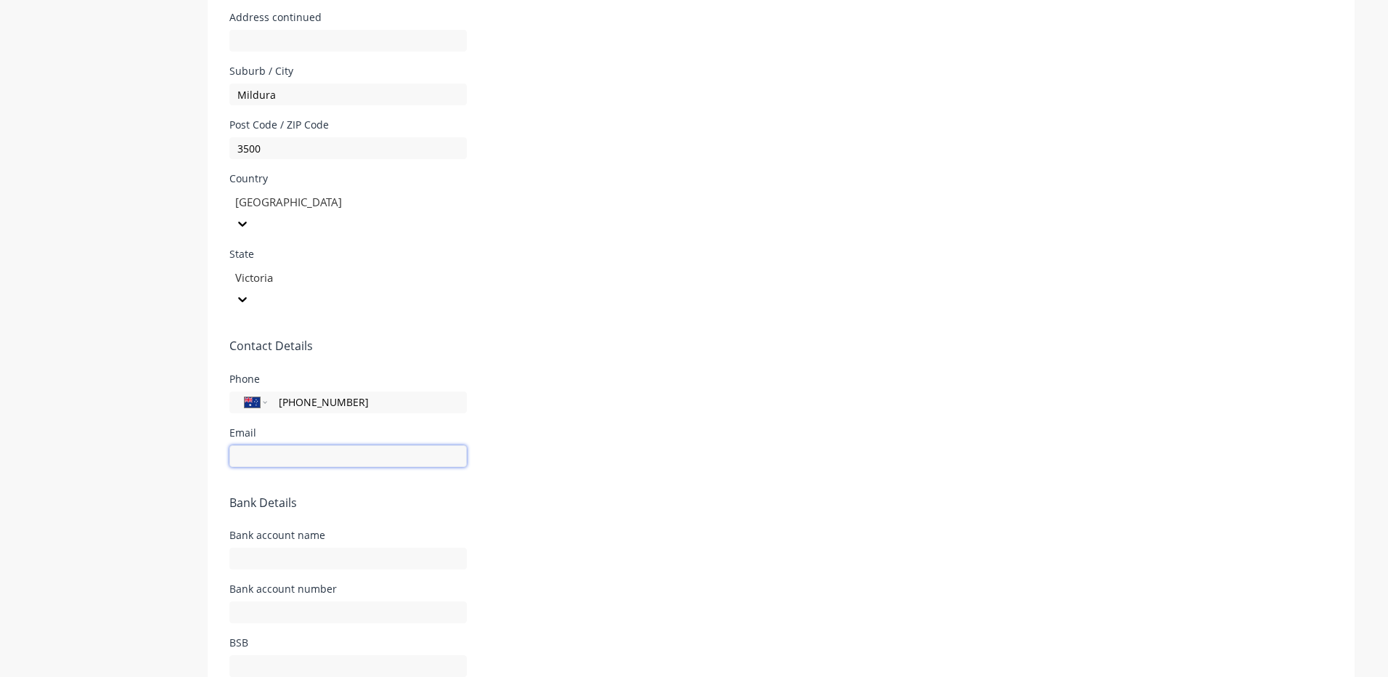
paste input "[EMAIL_ADDRESS][DOMAIN_NAME]"
type input "[EMAIL_ADDRESS][DOMAIN_NAME]"
click at [669, 530] on div "Bank account name" at bounding box center [781, 549] width 1104 height 39
click at [264, 547] on input "text" at bounding box center [347, 558] width 237 height 22
type input "v"
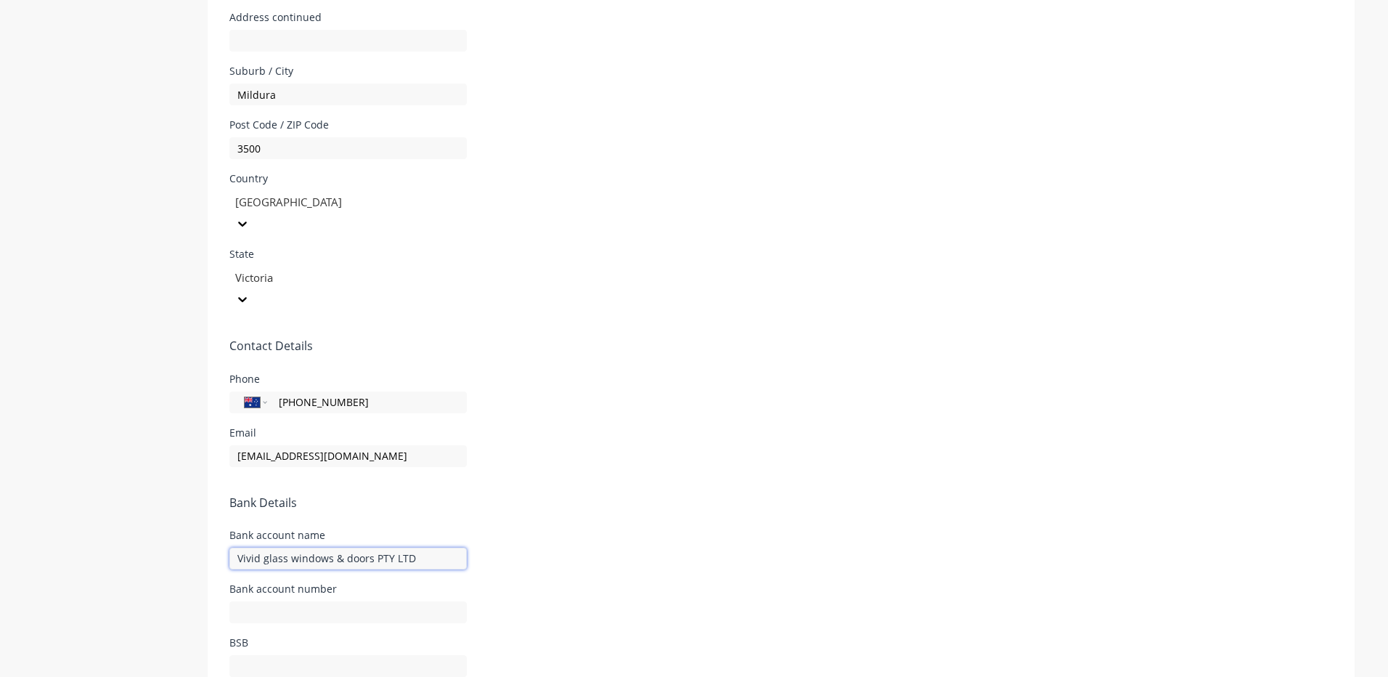
click at [344, 547] on input "Vivid glass windows & doors PTY LTD" at bounding box center [347, 558] width 237 height 22
click at [293, 547] on input "Vivid glass windows & Doors PTY LTD" at bounding box center [347, 558] width 237 height 22
click at [262, 547] on input "Vivid glass Windows & Doors PTY LTD" at bounding box center [347, 558] width 237 height 22
type input "Vivid Glass Windows & Doors PTY LTD"
click at [249, 601] on input "text" at bounding box center [347, 612] width 237 height 22
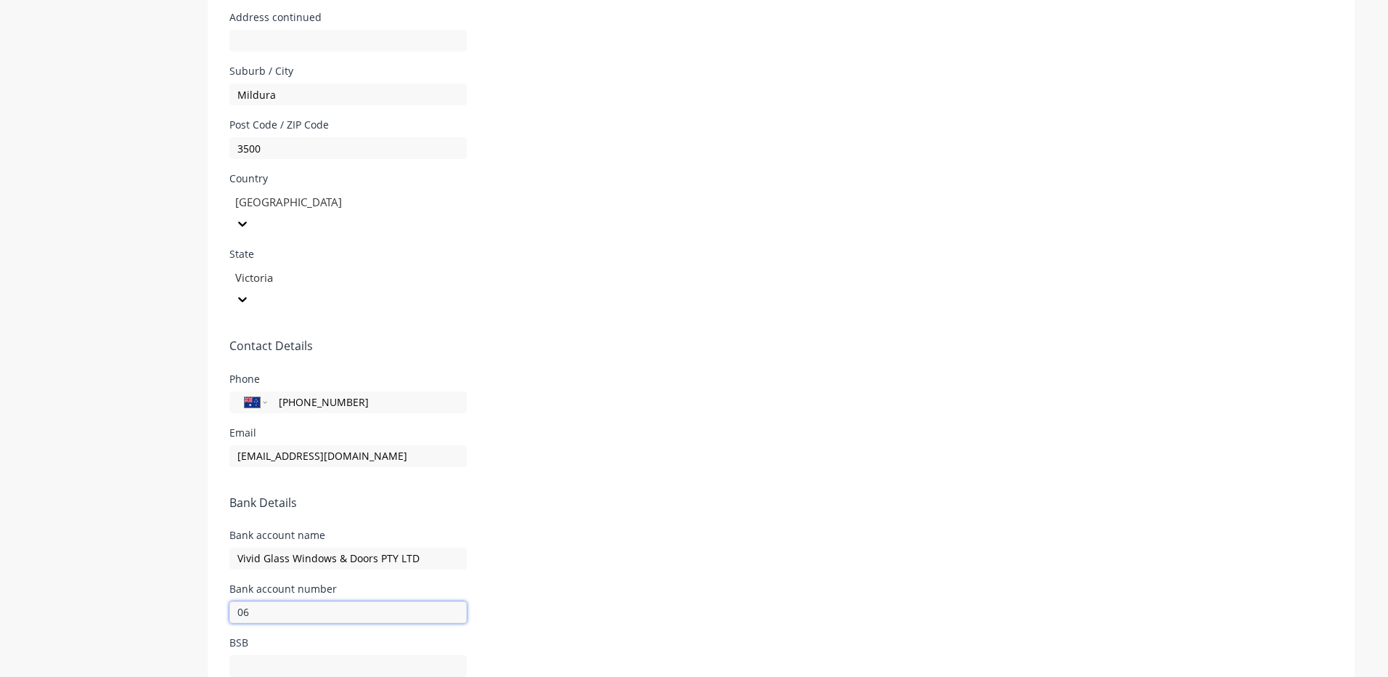
type input "0"
type input "19226348"
click at [279, 655] on input "text" at bounding box center [347, 666] width 237 height 22
type input "062000"
click at [555, 637] on div "BSB 062000" at bounding box center [781, 656] width 1104 height 39
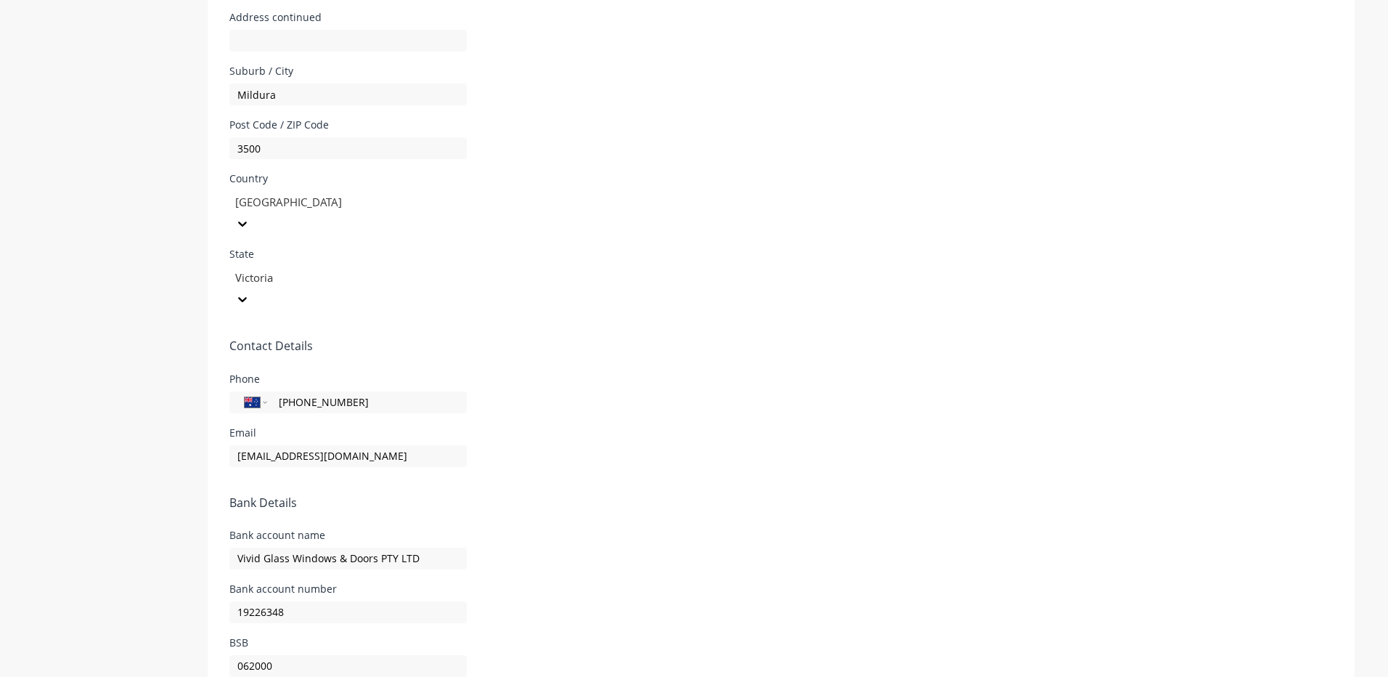
scroll to position [0, 0]
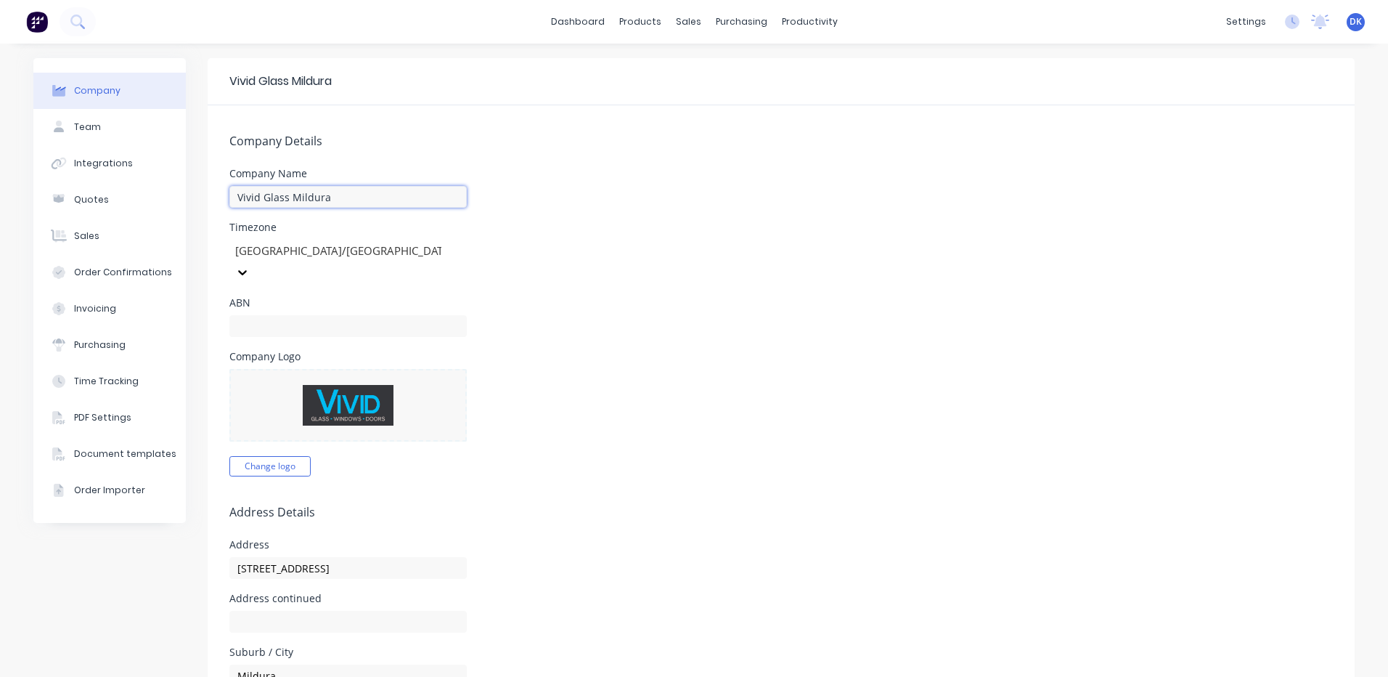
drag, startPoint x: 333, startPoint y: 197, endPoint x: 287, endPoint y: 197, distance: 45.7
click at [287, 197] on input "Vivid Glass Mildura" at bounding box center [347, 197] width 237 height 22
type input "Vivid Glass Windows & Doors PTY LTD"
click at [304, 315] on input "text" at bounding box center [347, 326] width 237 height 22
drag, startPoint x: 302, startPoint y: 307, endPoint x: 203, endPoint y: 307, distance: 98.7
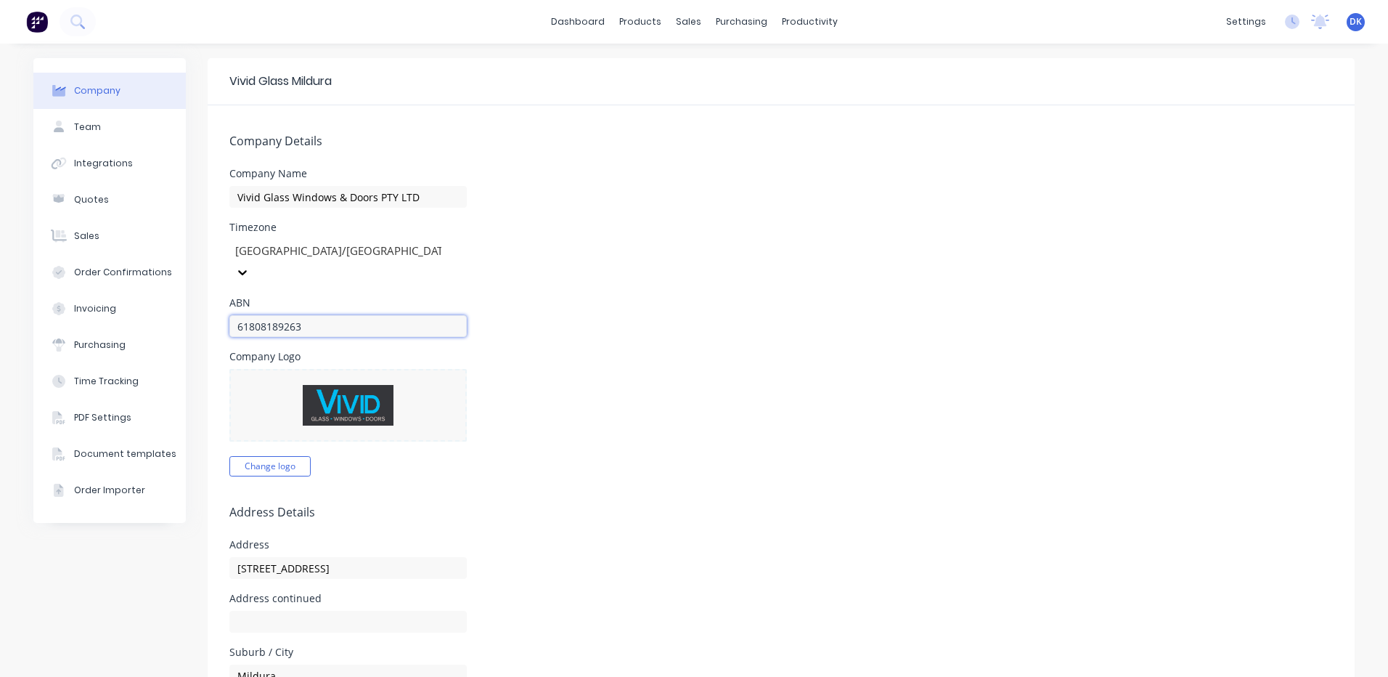
click at [172, 307] on div "Company Team Integrations Quotes Sales Order Confirmations Invoicing Purchasing…" at bounding box center [693, 683] width 1321 height 1250
type input "81633369990"
click at [86, 126] on div "Team" at bounding box center [87, 127] width 27 height 13
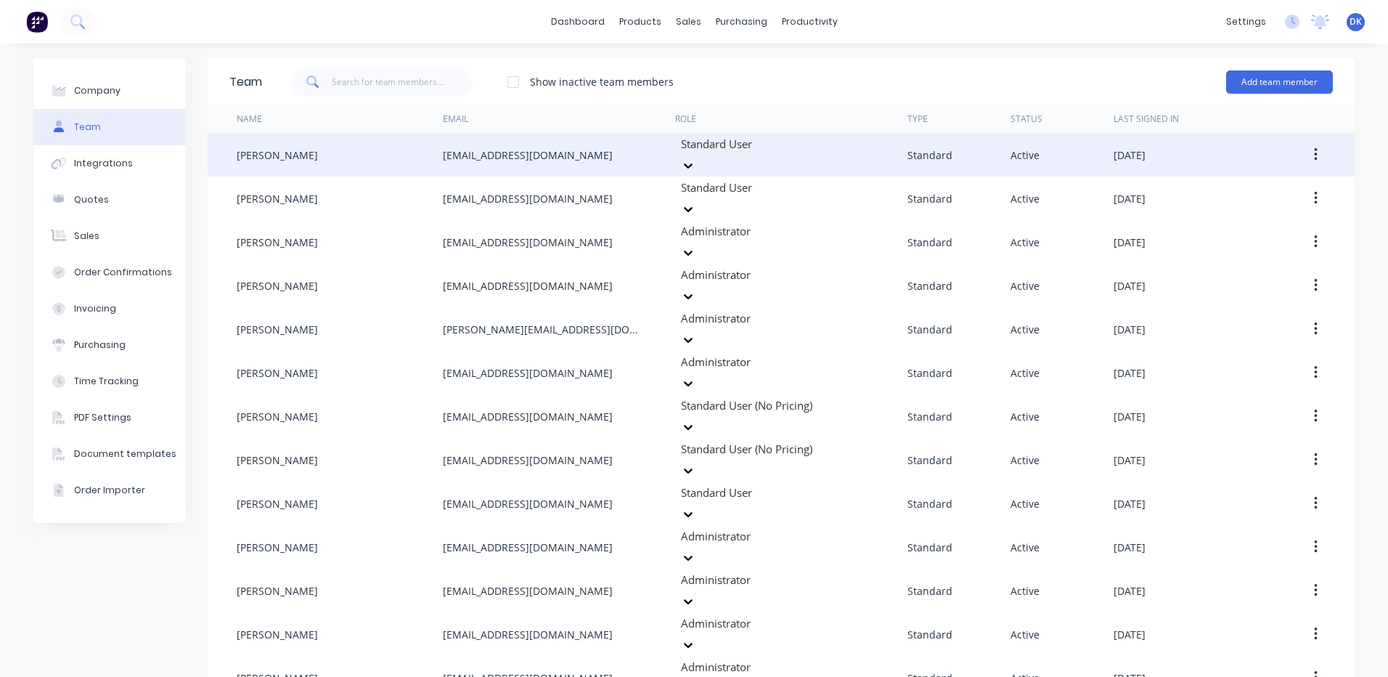
click at [693, 163] on icon at bounding box center [688, 165] width 9 height 5
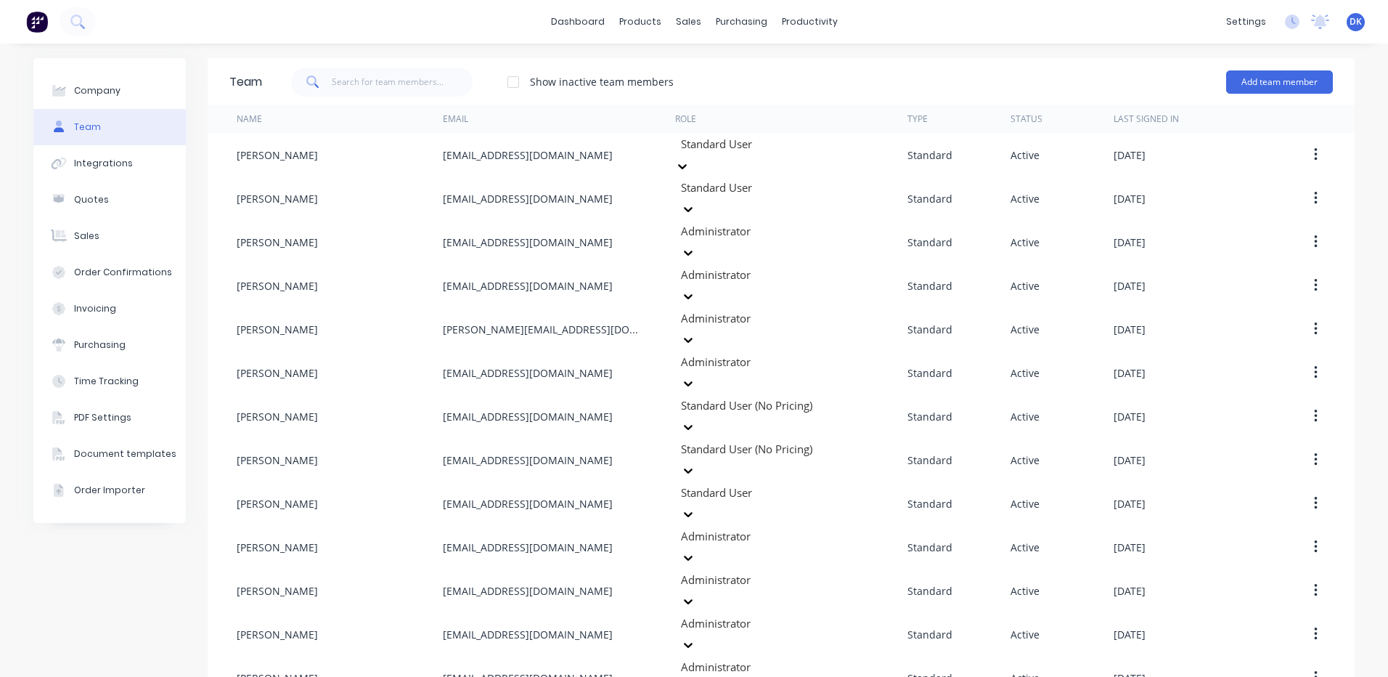
click at [99, 165] on div "Integrations" at bounding box center [103, 163] width 59 height 13
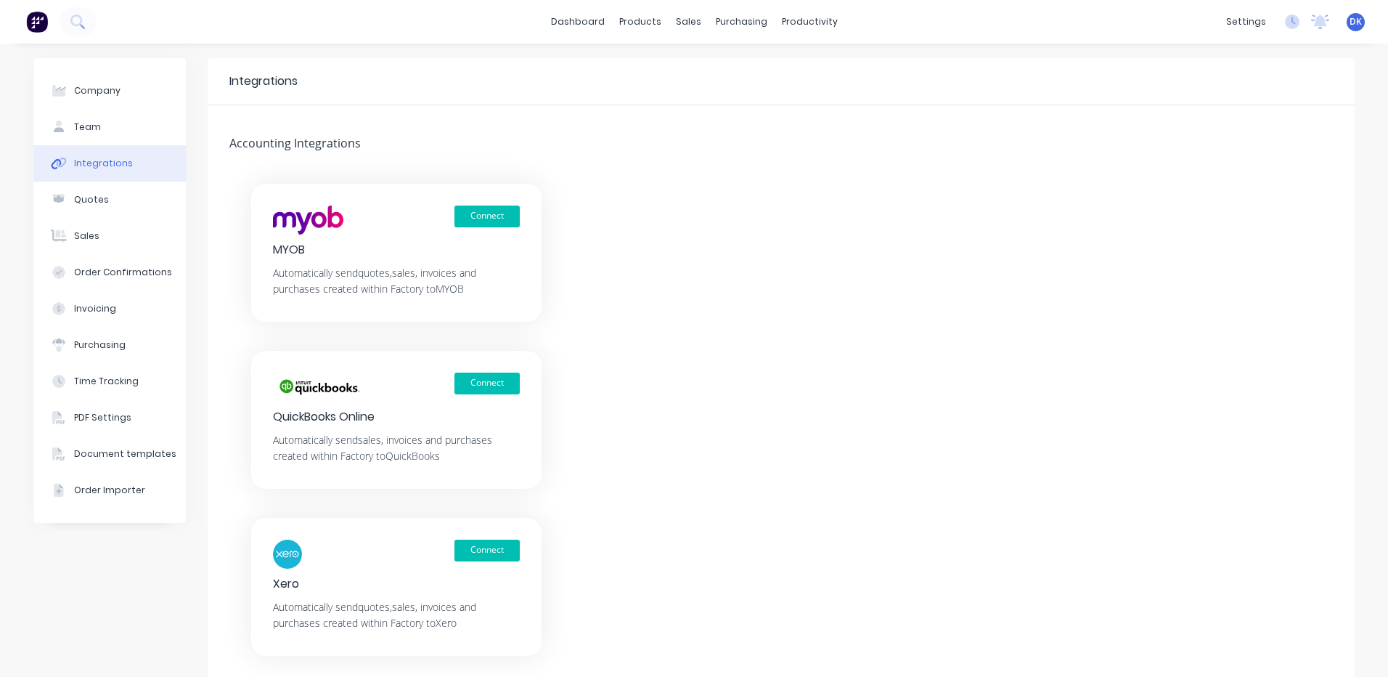
scroll to position [66, 0]
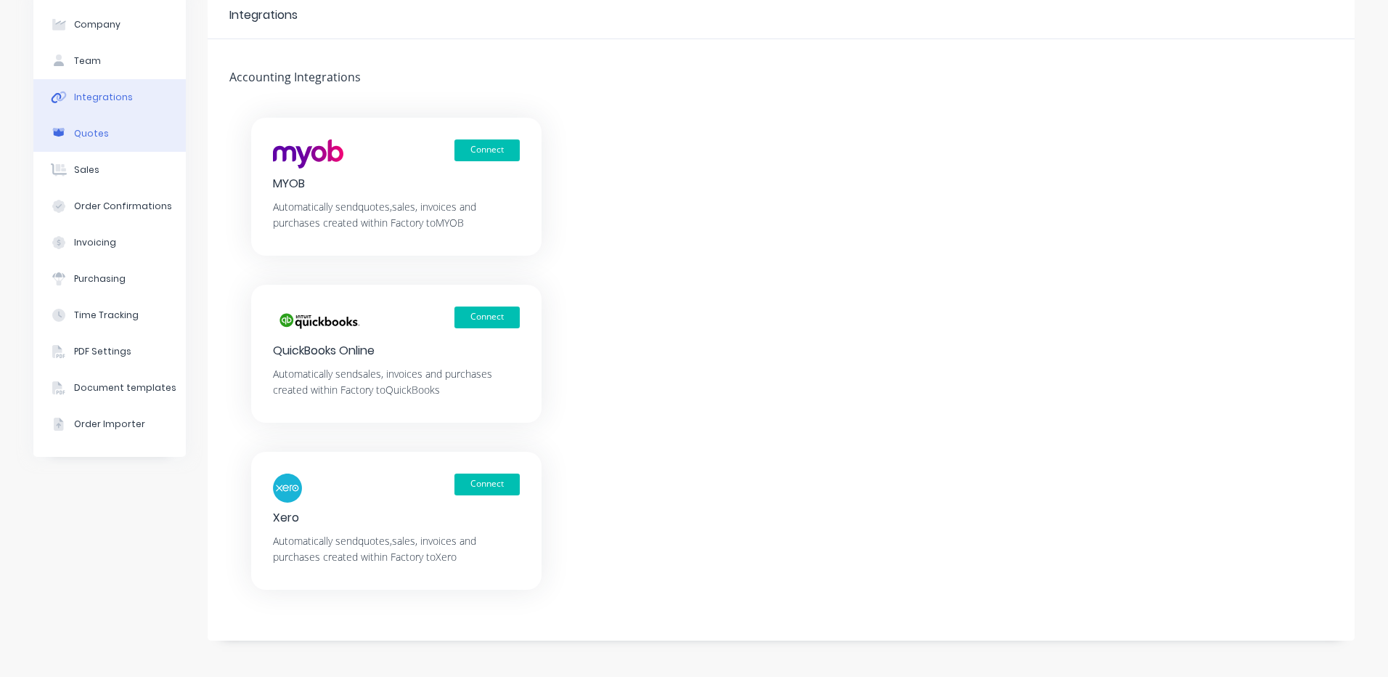
click at [86, 132] on div "Quotes" at bounding box center [91, 133] width 35 height 13
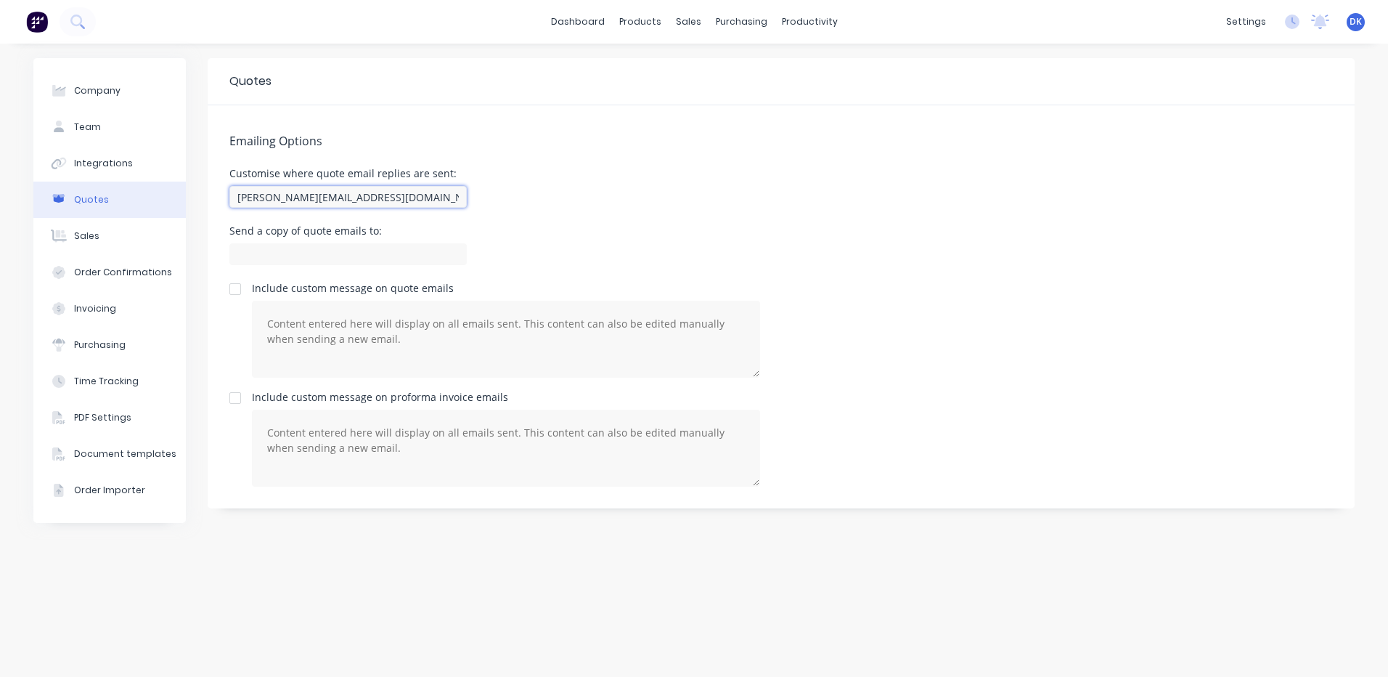
drag, startPoint x: 383, startPoint y: 200, endPoint x: 194, endPoint y: 200, distance: 188.8
click at [194, 200] on div "Company Team Integrations Quotes Sales Order Confirmations Invoicing Purchasing…" at bounding box center [693, 360] width 1321 height 604
drag, startPoint x: 333, startPoint y: 201, endPoint x: 165, endPoint y: 201, distance: 167.7
click at [165, 201] on div "Company Team Integrations Quotes Sales Order Confirmations Invoicing Purchasing…" at bounding box center [693, 360] width 1321 height 604
paste input "[EMAIL_ADDRESS][DOMAIN_NAME]"
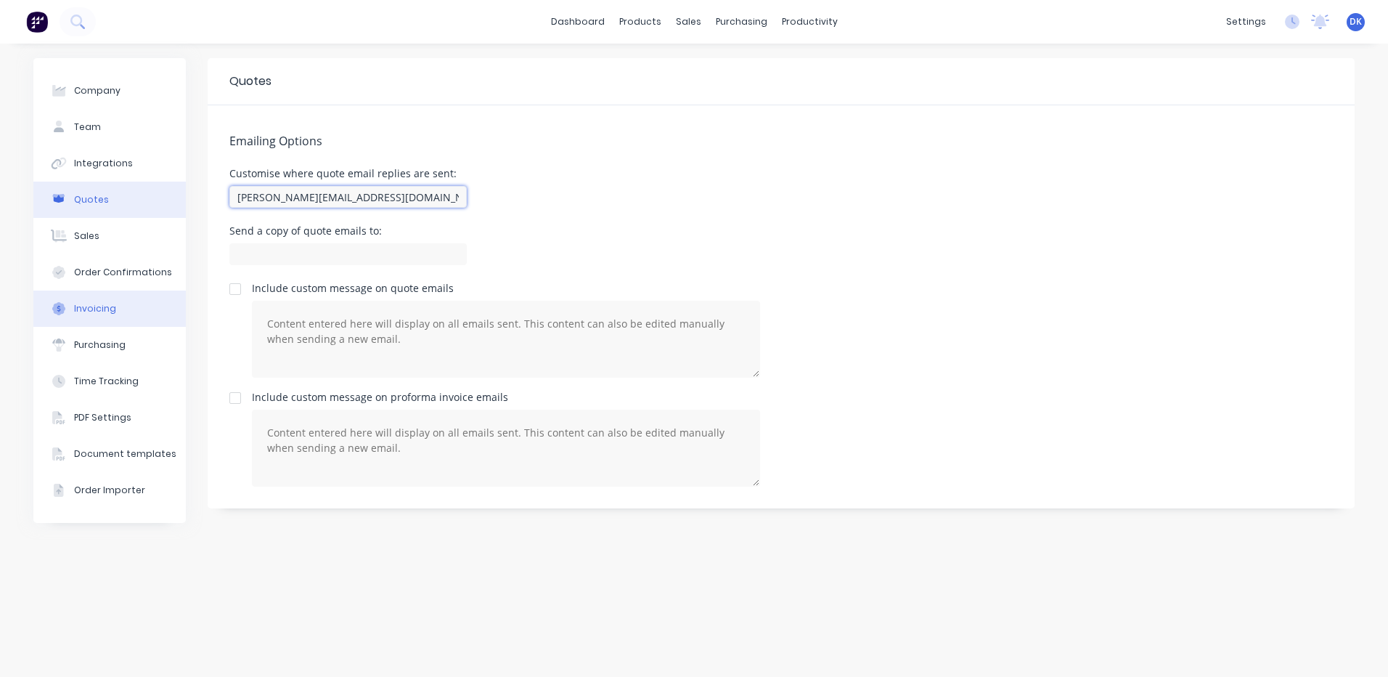
type input "[EMAIL_ADDRESS][DOMAIN_NAME]"
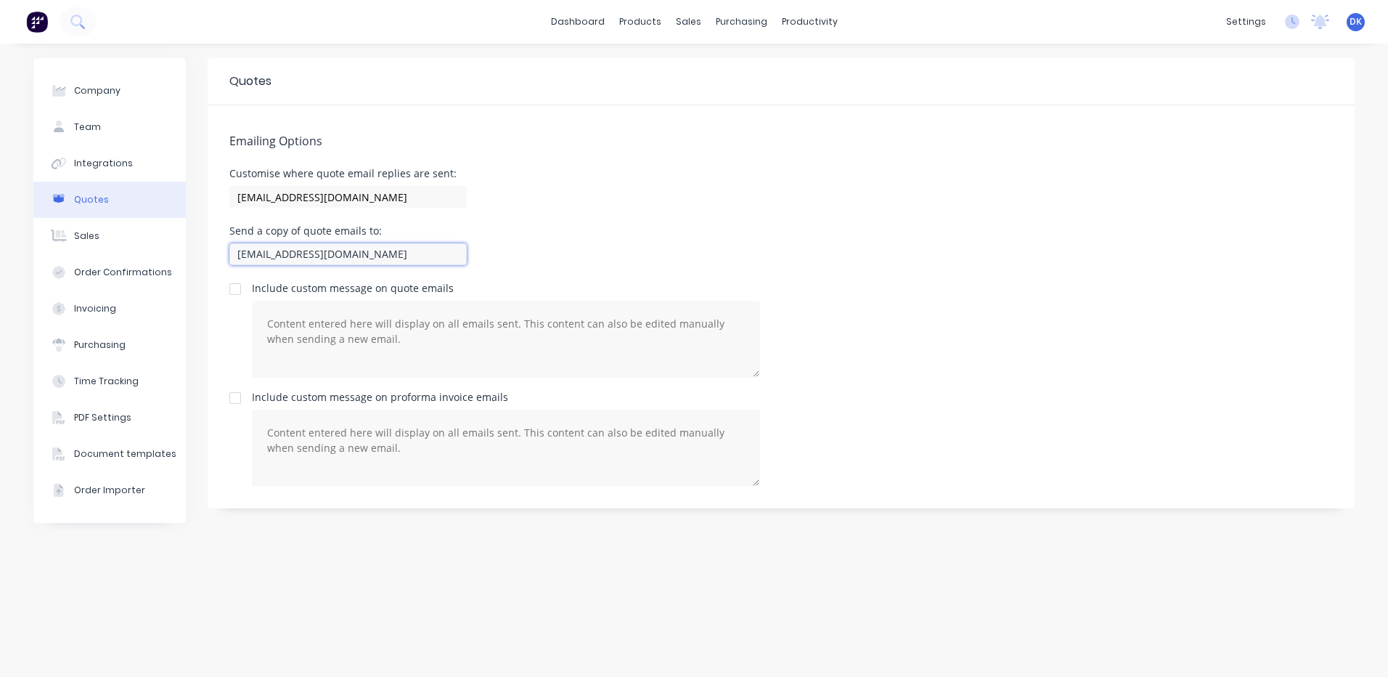
click at [363, 260] on input "[EMAIL_ADDRESS][DOMAIN_NAME]" at bounding box center [347, 254] width 237 height 22
drag, startPoint x: 360, startPoint y: 256, endPoint x: 216, endPoint y: 257, distance: 143.8
click at [216, 257] on div "Emailing Options Customise where quote email replies are sent: [EMAIL_ADDRESS][…" at bounding box center [781, 306] width 1147 height 403
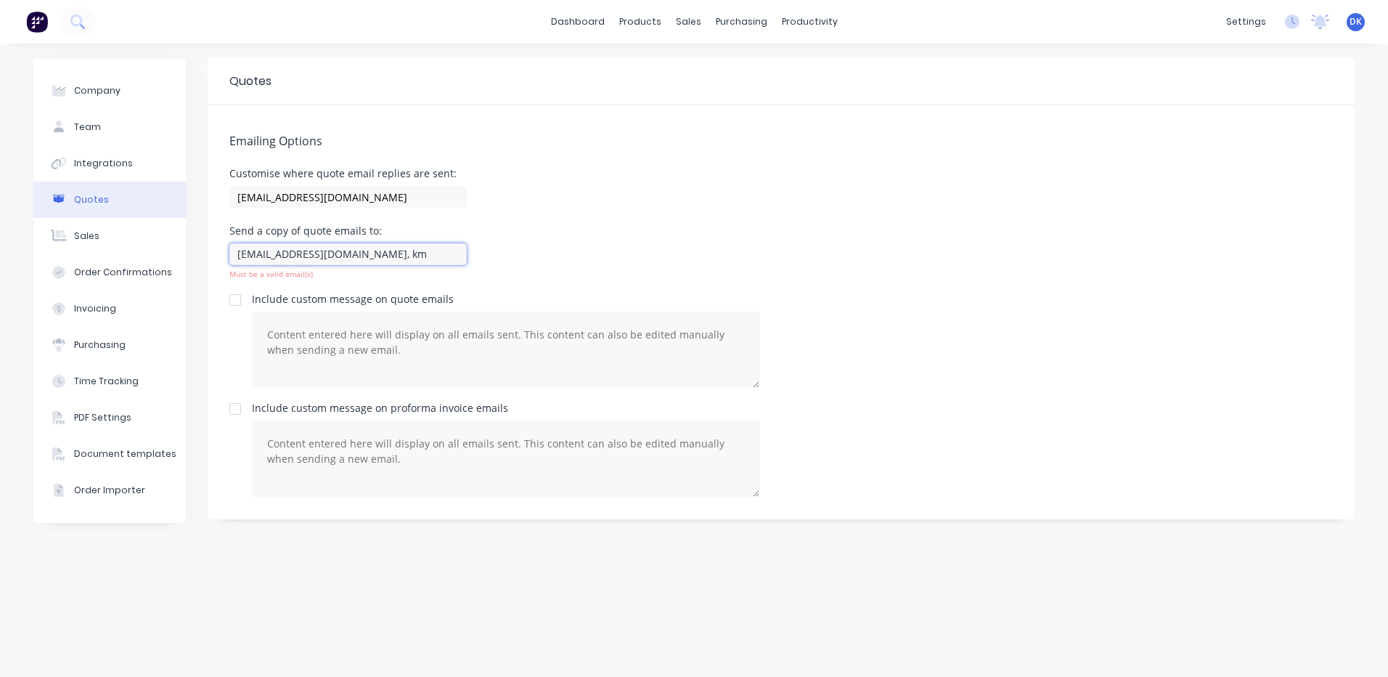
click at [397, 256] on input "[EMAIL_ADDRESS][DOMAIN_NAME], km" at bounding box center [347, 254] width 237 height 22
paste input "[EMAIL_ADDRESS][DOMAIN_NAME]"
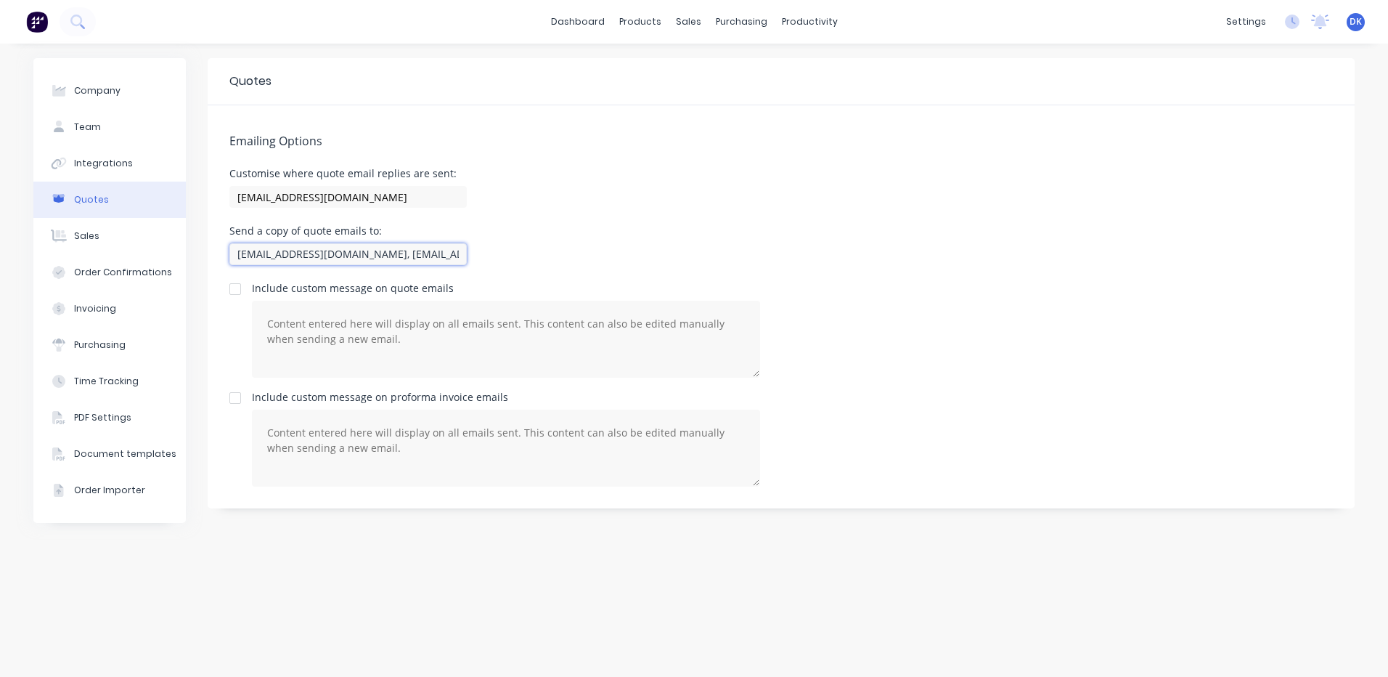
click at [460, 255] on input "[EMAIL_ADDRESS][DOMAIN_NAME], [EMAIL_ADDRESS][DOMAIN_NAME]," at bounding box center [347, 254] width 237 height 22
click at [463, 252] on input "[EMAIL_ADDRESS][DOMAIN_NAME], [EMAIL_ADDRESS][DOMAIN_NAME]," at bounding box center [347, 254] width 237 height 22
click at [458, 251] on input "[EMAIL_ADDRESS][DOMAIN_NAME], [EMAIL_ADDRESS][DOMAIN_NAME]," at bounding box center [347, 254] width 237 height 22
paste input "[EMAIL_ADDRESS][DOMAIN_NAME]"
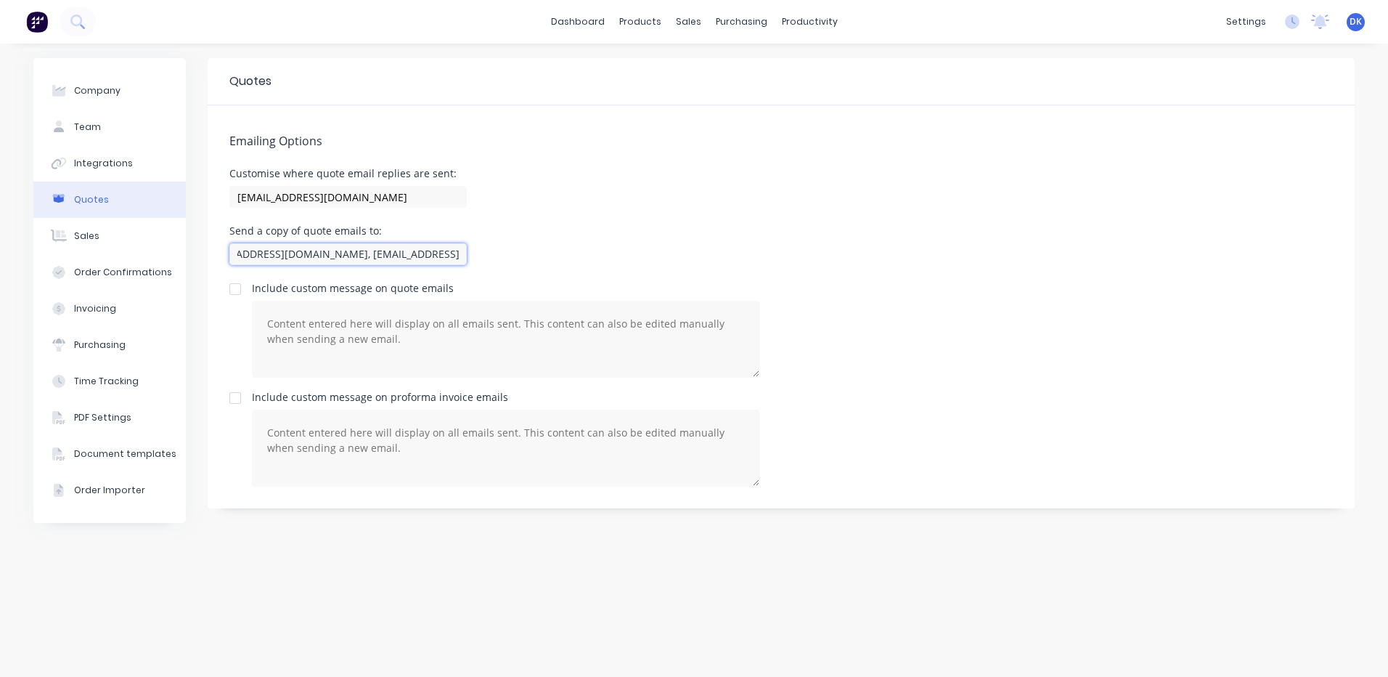
scroll to position [0, 142]
type input "[EMAIL_ADDRESS][DOMAIN_NAME], [EMAIL_ADDRESS][DOMAIN_NAME], [EMAIL_ADDRESS][DOM…"
click at [672, 205] on div "Customise where quote email replies are sent: [EMAIL_ADDRESS][DOMAIN_NAME]" at bounding box center [781, 189] width 1104 height 43
click at [97, 229] on button "Sales" at bounding box center [109, 236] width 152 height 36
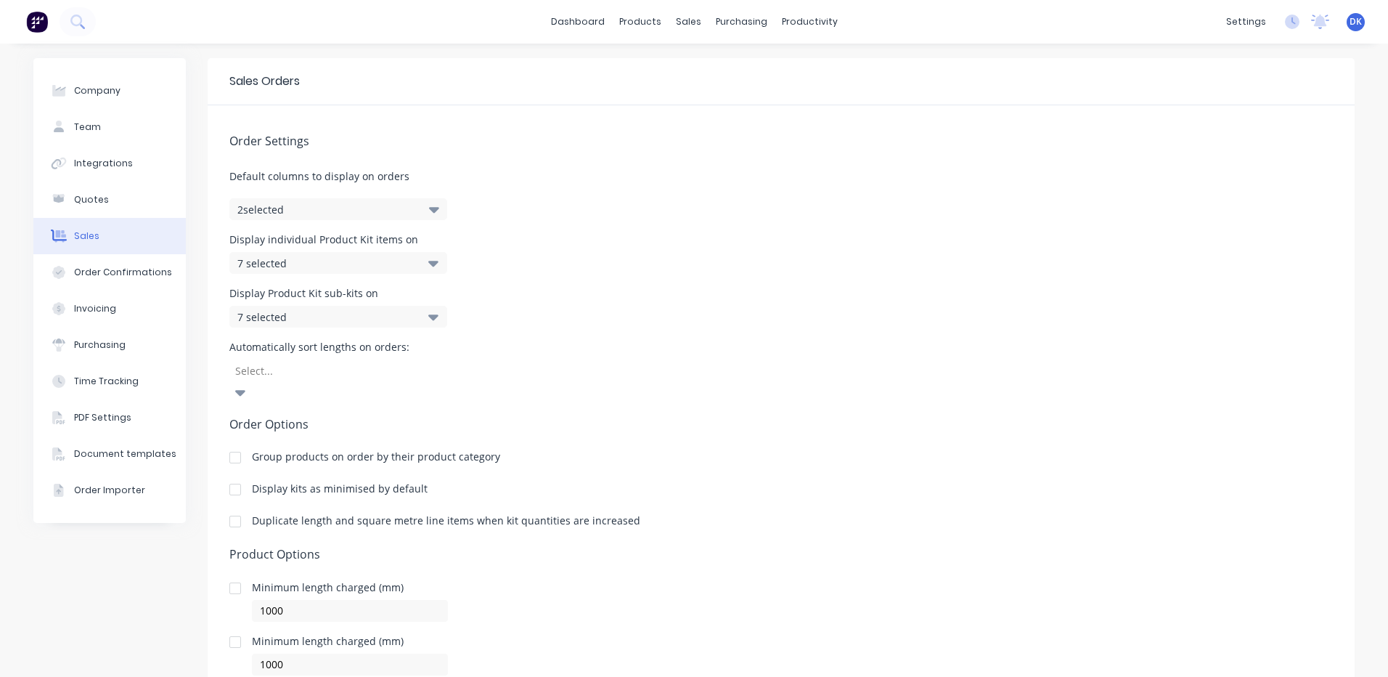
click at [429, 206] on icon "button" at bounding box center [434, 209] width 10 height 16
click at [429, 205] on icon "button" at bounding box center [434, 209] width 10 height 16
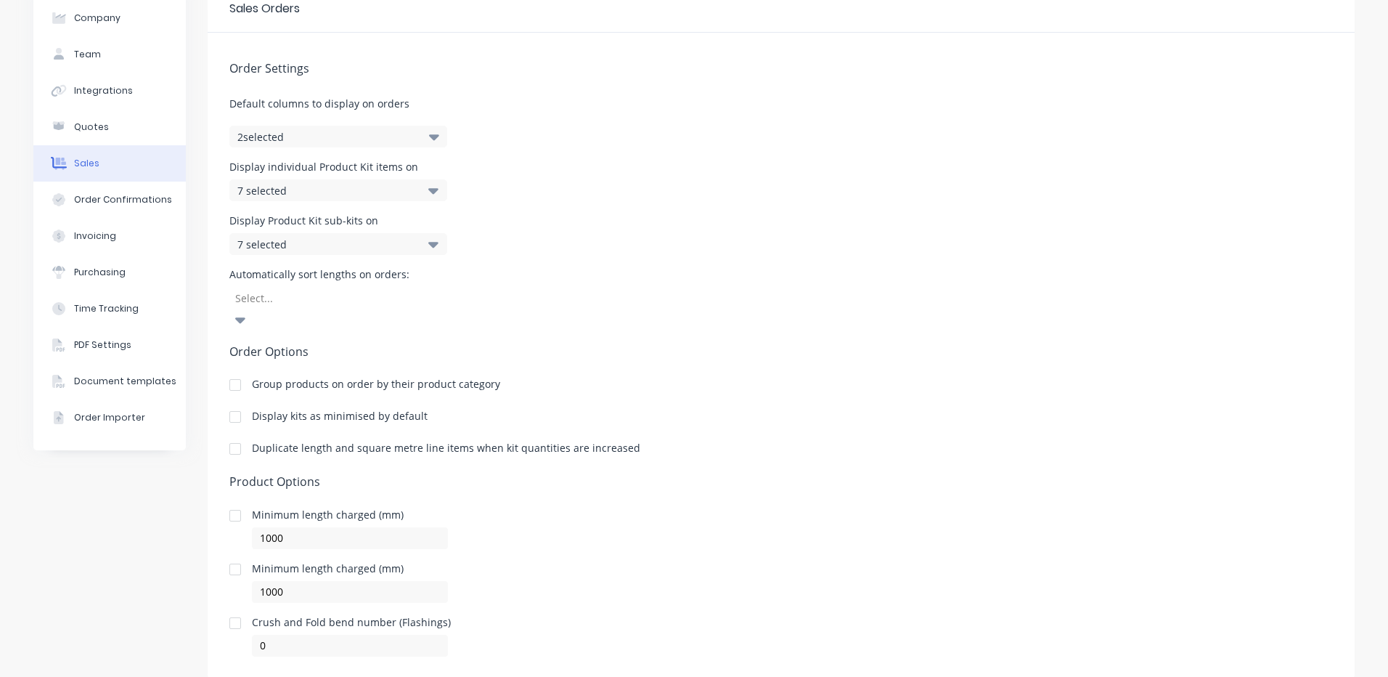
click at [428, 184] on icon at bounding box center [433, 190] width 10 height 16
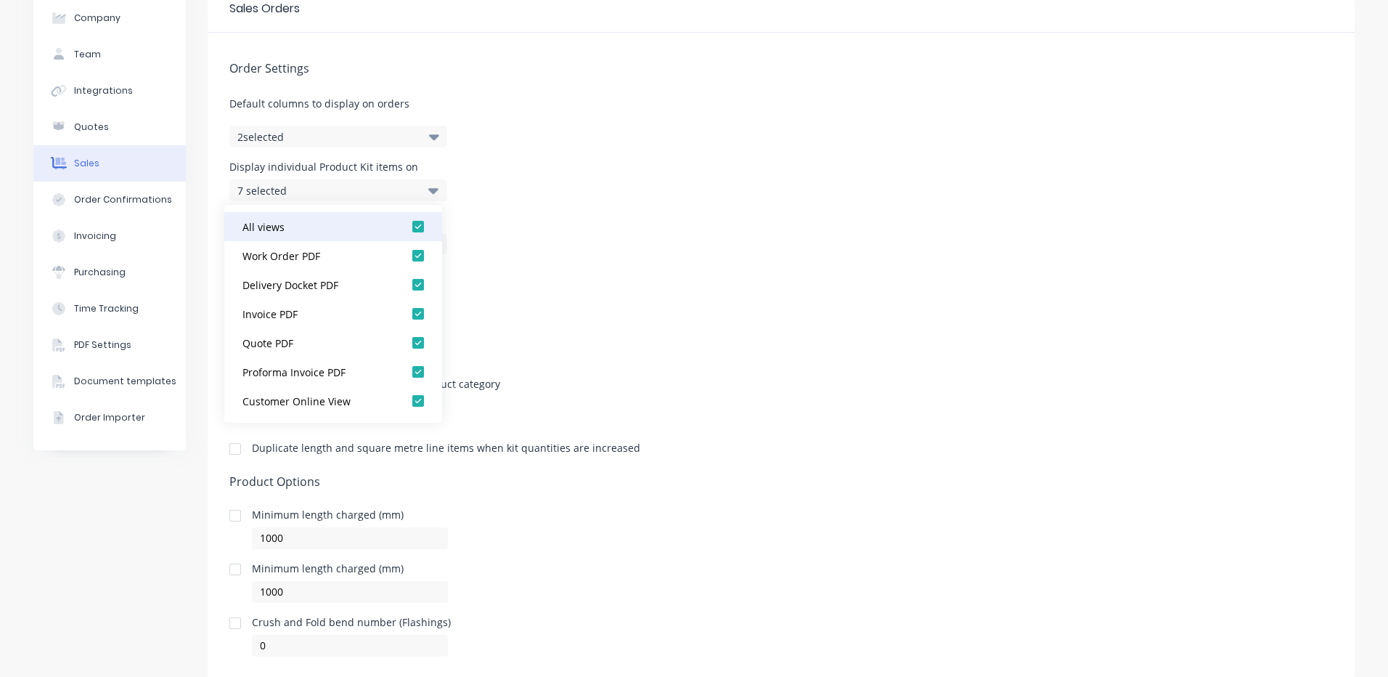
click at [406, 227] on div at bounding box center [418, 226] width 29 height 29
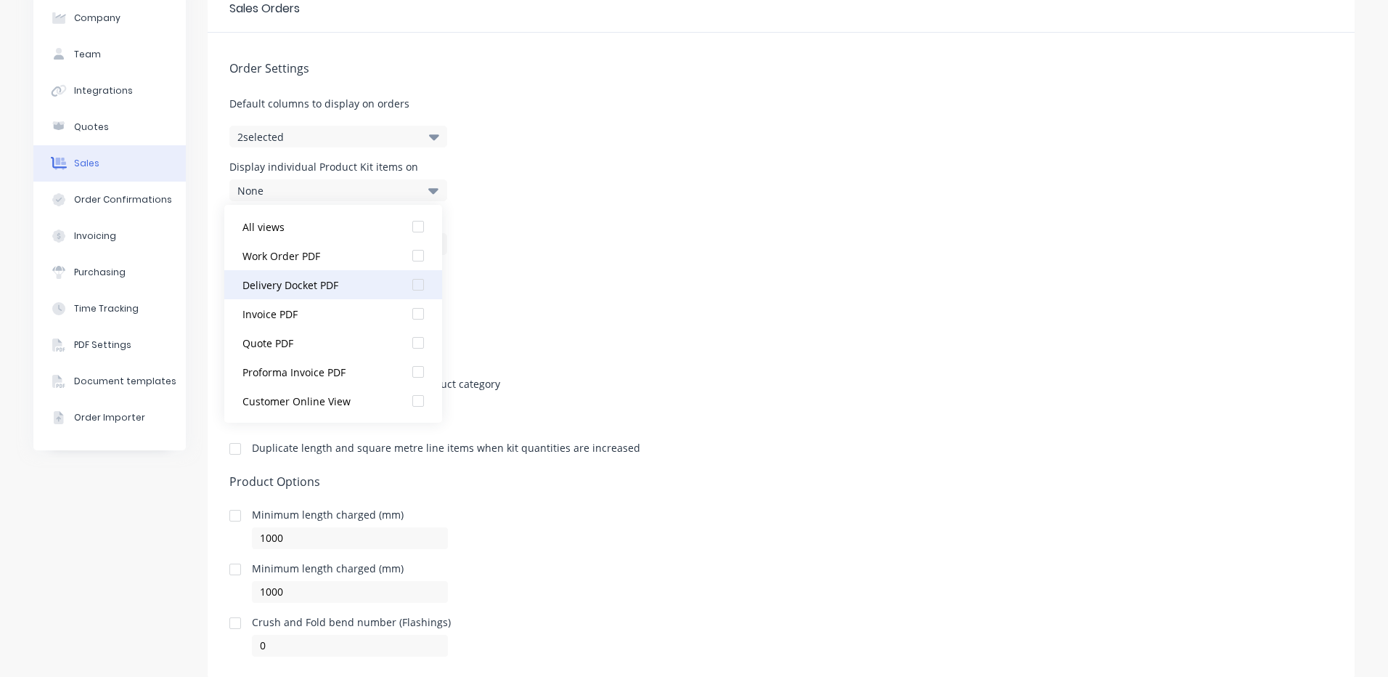
click at [405, 282] on div at bounding box center [418, 284] width 29 height 29
click at [405, 283] on div at bounding box center [418, 284] width 29 height 29
click at [405, 282] on div at bounding box center [418, 284] width 29 height 29
click at [409, 286] on div at bounding box center [418, 284] width 29 height 29
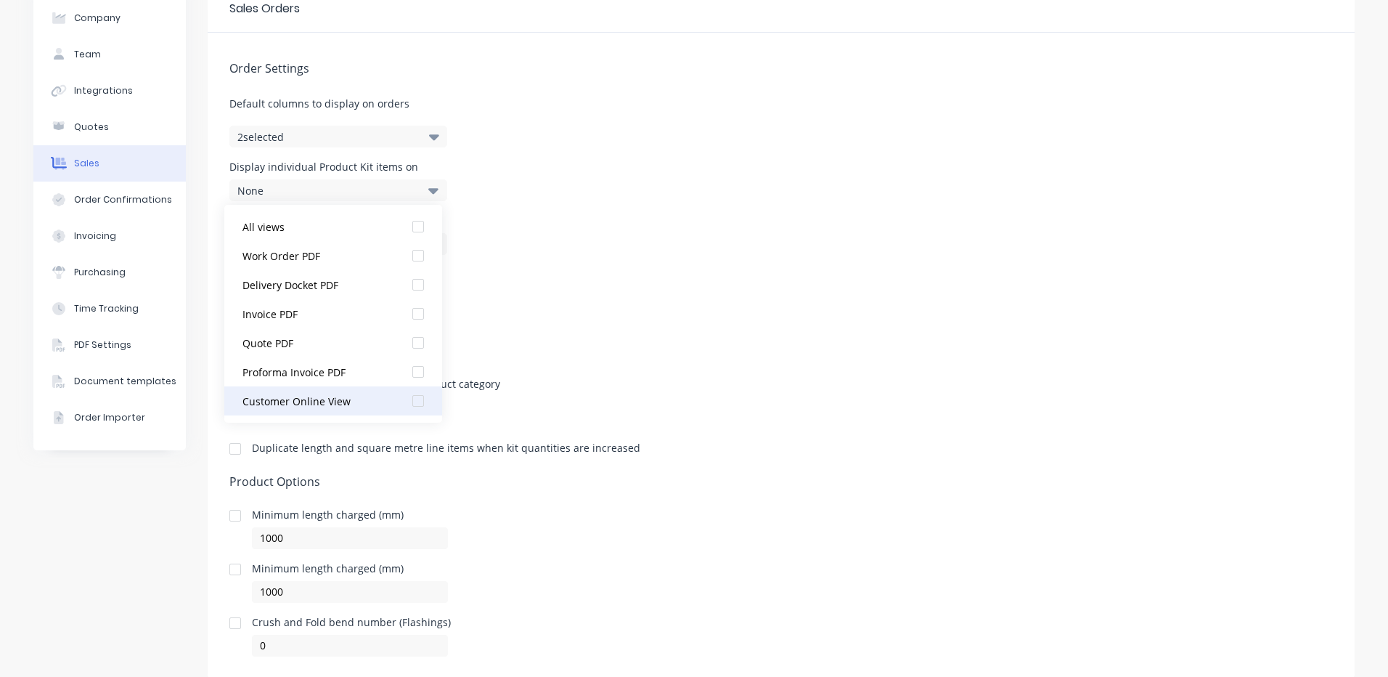
scroll to position [29, 0]
click at [554, 230] on div "Display Product Kit sub-kits on 7 selected" at bounding box center [781, 235] width 1104 height 39
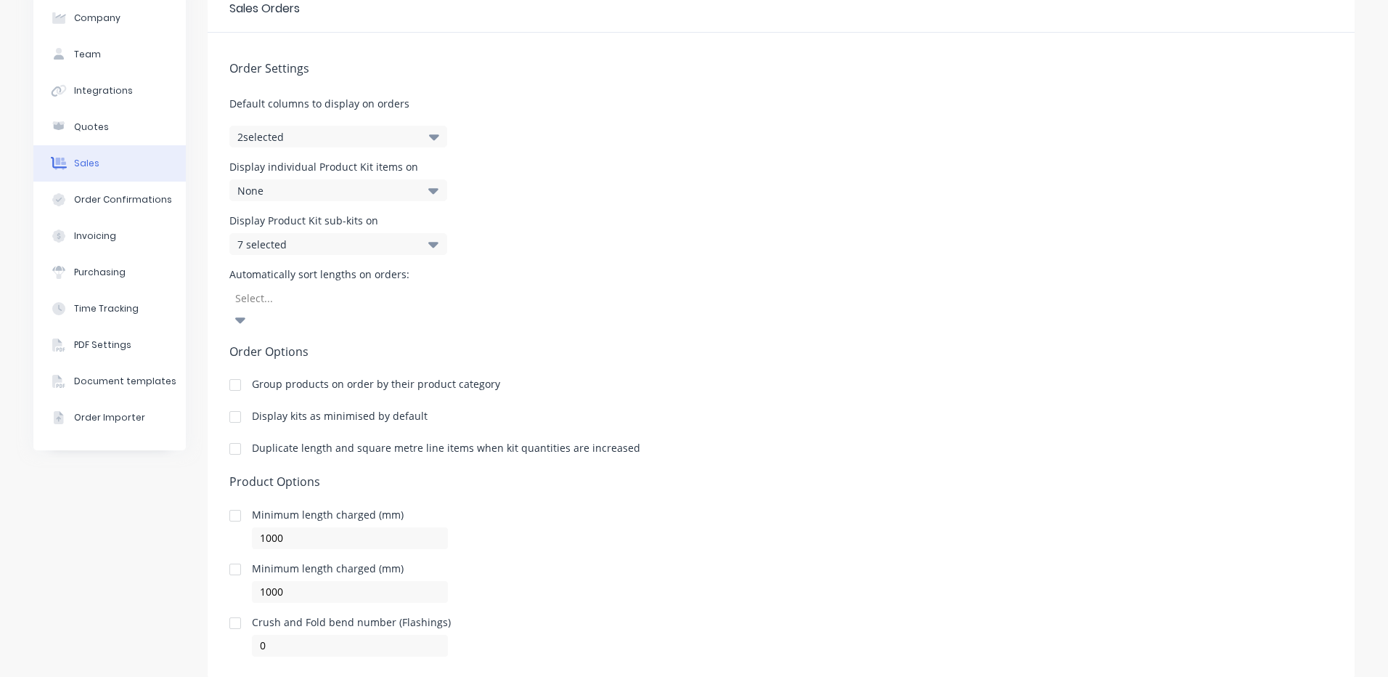
click at [428, 243] on icon at bounding box center [433, 245] width 10 height 6
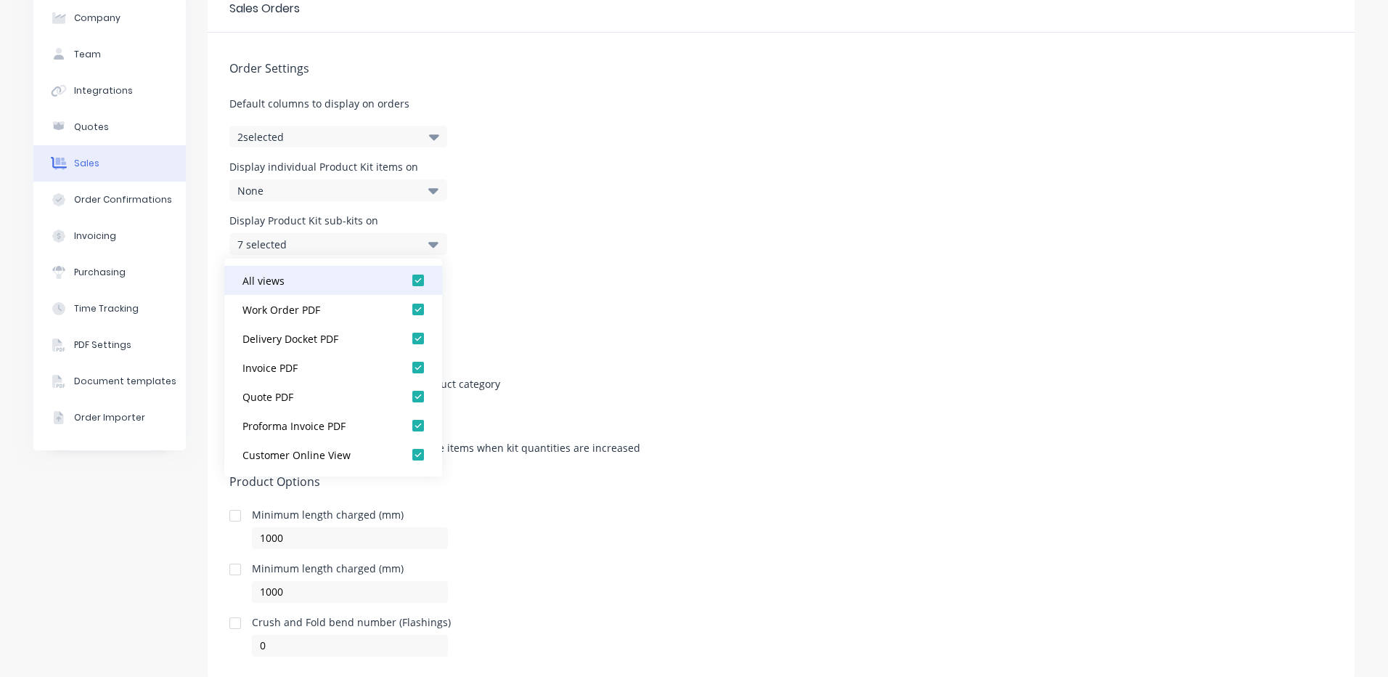
click at [408, 280] on div at bounding box center [418, 280] width 29 height 29
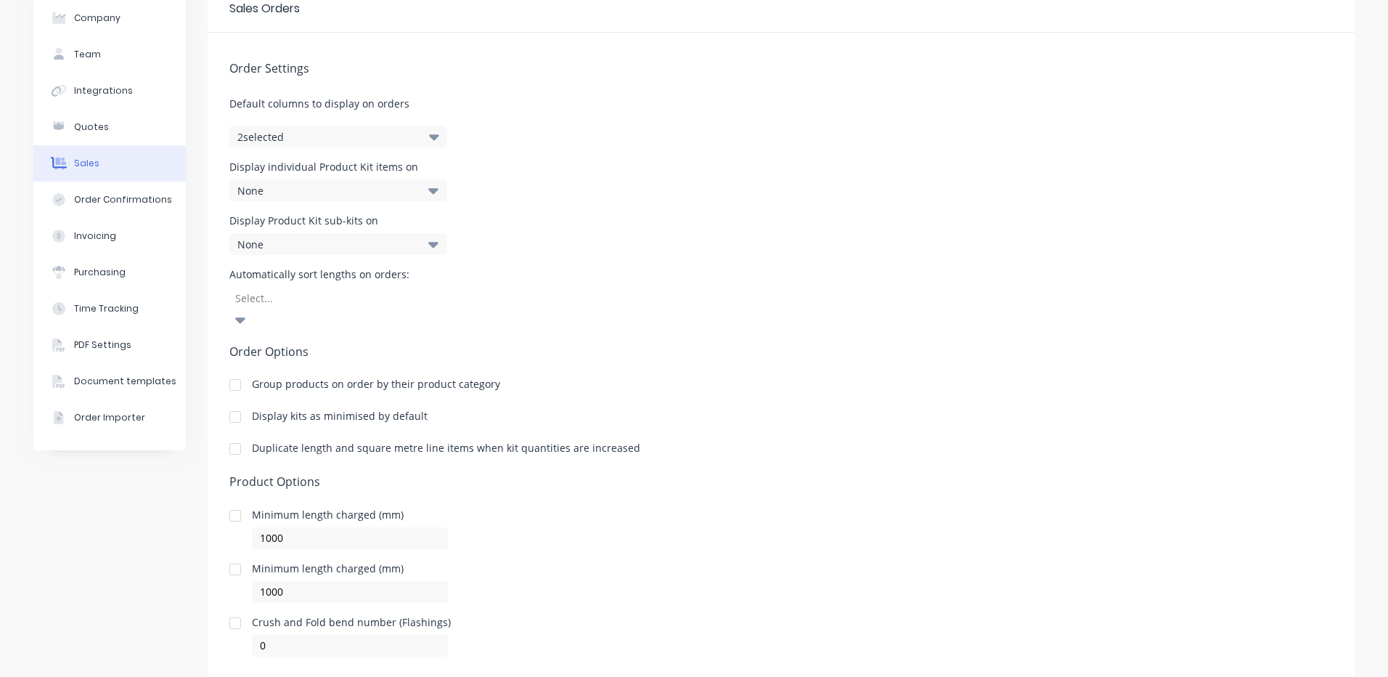
click at [548, 258] on div "Order Settings Default columns to display on orders 2 selected Display individu…" at bounding box center [781, 345] width 1147 height 624
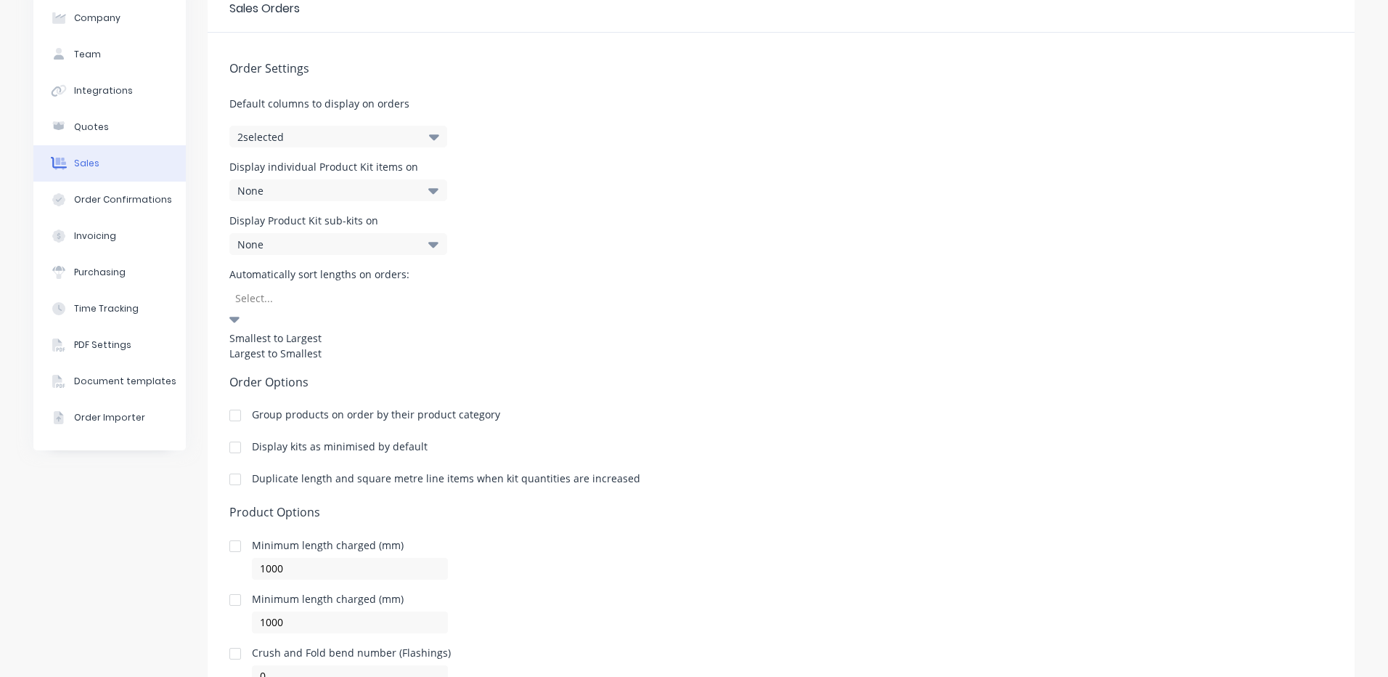
click at [240, 311] on icon at bounding box center [234, 319] width 10 height 16
click at [261, 332] on div "Smallest to Largest" at bounding box center [338, 337] width 218 height 15
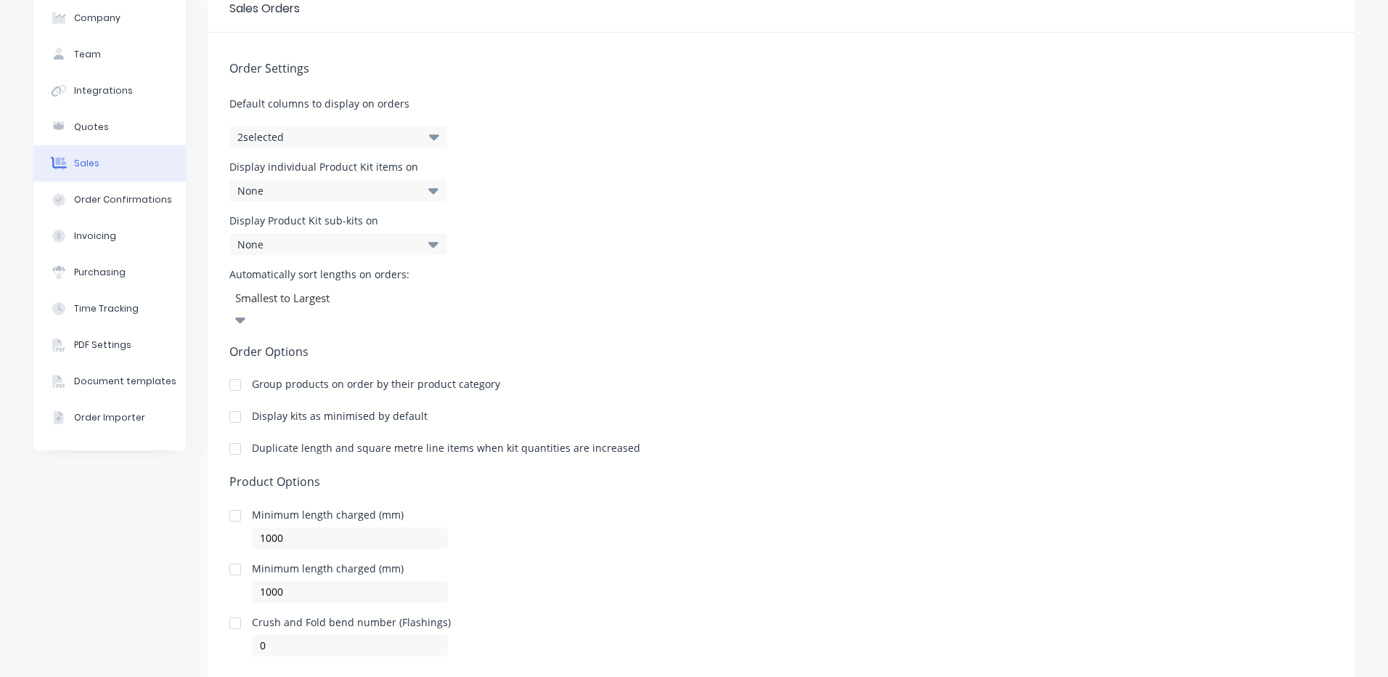
scroll to position [89, 0]
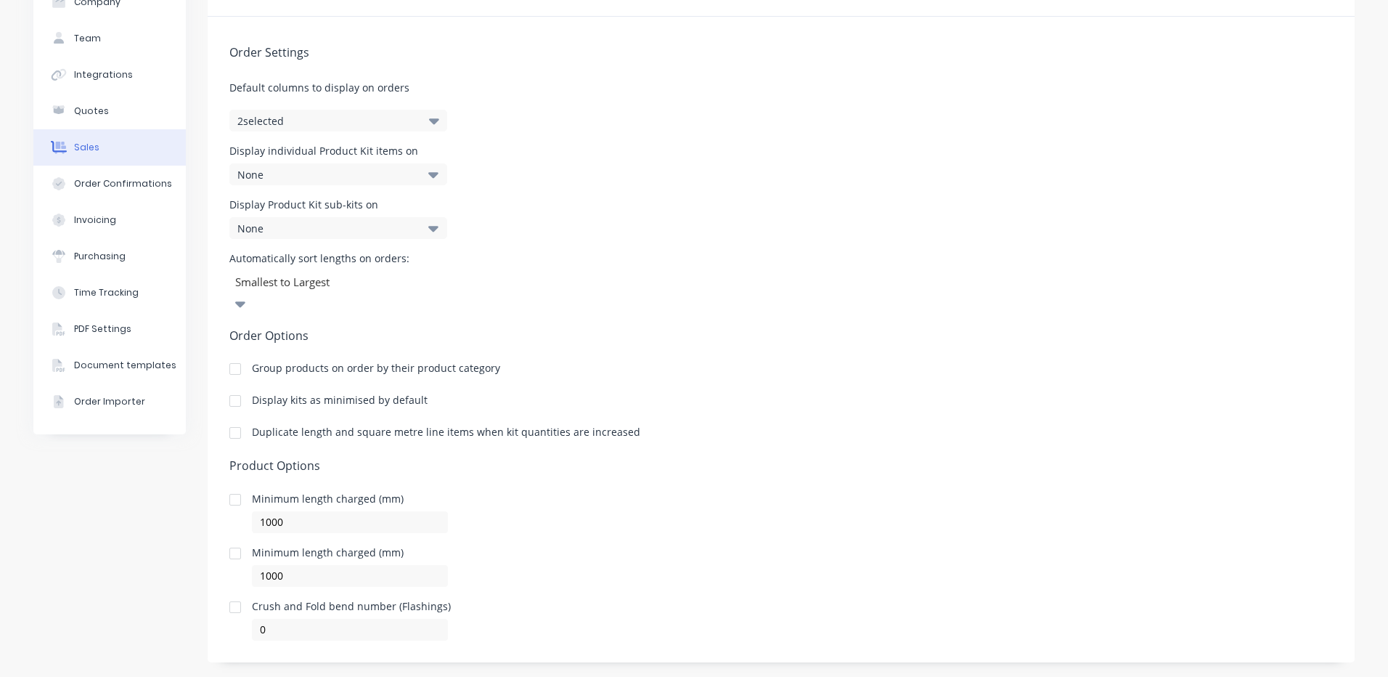
click at [224, 418] on div at bounding box center [235, 432] width 29 height 29
click at [229, 354] on div at bounding box center [235, 368] width 29 height 29
click at [79, 181] on div "Order Confirmations" at bounding box center [123, 183] width 98 height 13
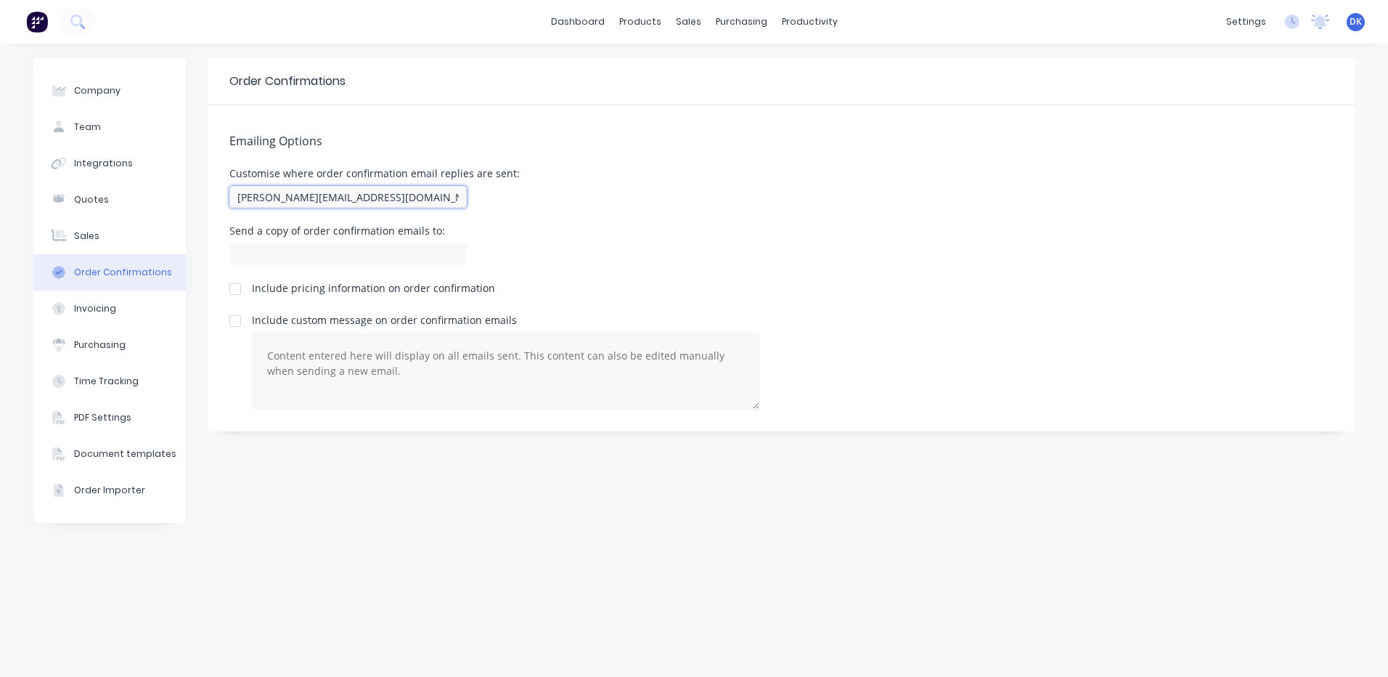
drag, startPoint x: 370, startPoint y: 200, endPoint x: 198, endPoint y: 187, distance: 172.5
click at [198, 187] on div "Company Team Integrations Quotes Sales Order Confirmations Invoicing Purchasing…" at bounding box center [693, 360] width 1321 height 604
paste input "[EMAIL_ADDRESS][DOMAIN_NAME]"
type input "[EMAIL_ADDRESS][DOMAIN_NAME]"
click at [647, 210] on div "Customise where order confirmation email replies are sent: [EMAIL_ADDRESS][DOMA…" at bounding box center [781, 189] width 1104 height 43
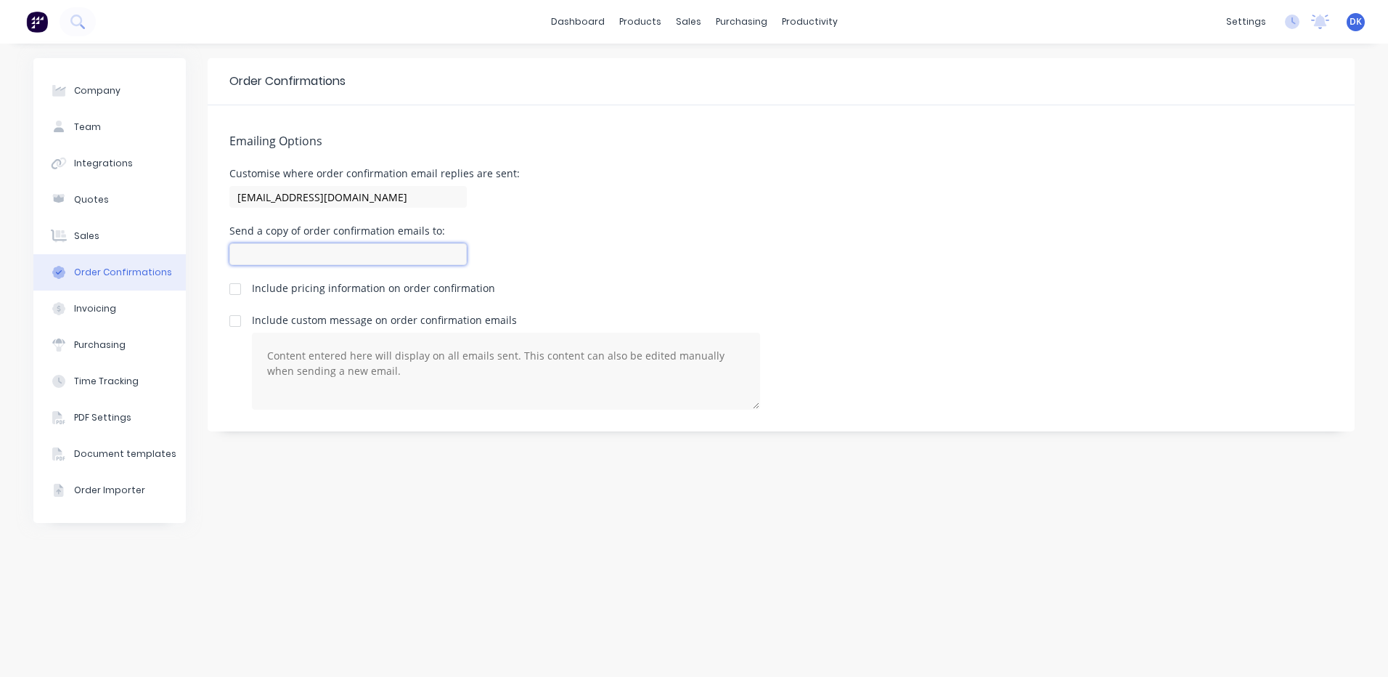
click at [237, 250] on input at bounding box center [347, 254] width 237 height 22
click at [381, 254] on input "[EMAIL_ADDRESS][DOMAIN_NAME]," at bounding box center [347, 254] width 237 height 22
click at [375, 253] on input "[EMAIL_ADDRESS][DOMAIN_NAME]," at bounding box center [347, 254] width 237 height 22
click at [377, 258] on input "[EMAIL_ADDRESS][DOMAIN_NAME]," at bounding box center [347, 254] width 237 height 22
paste input "[EMAIL_ADDRESS][DOMAIN_NAME]"
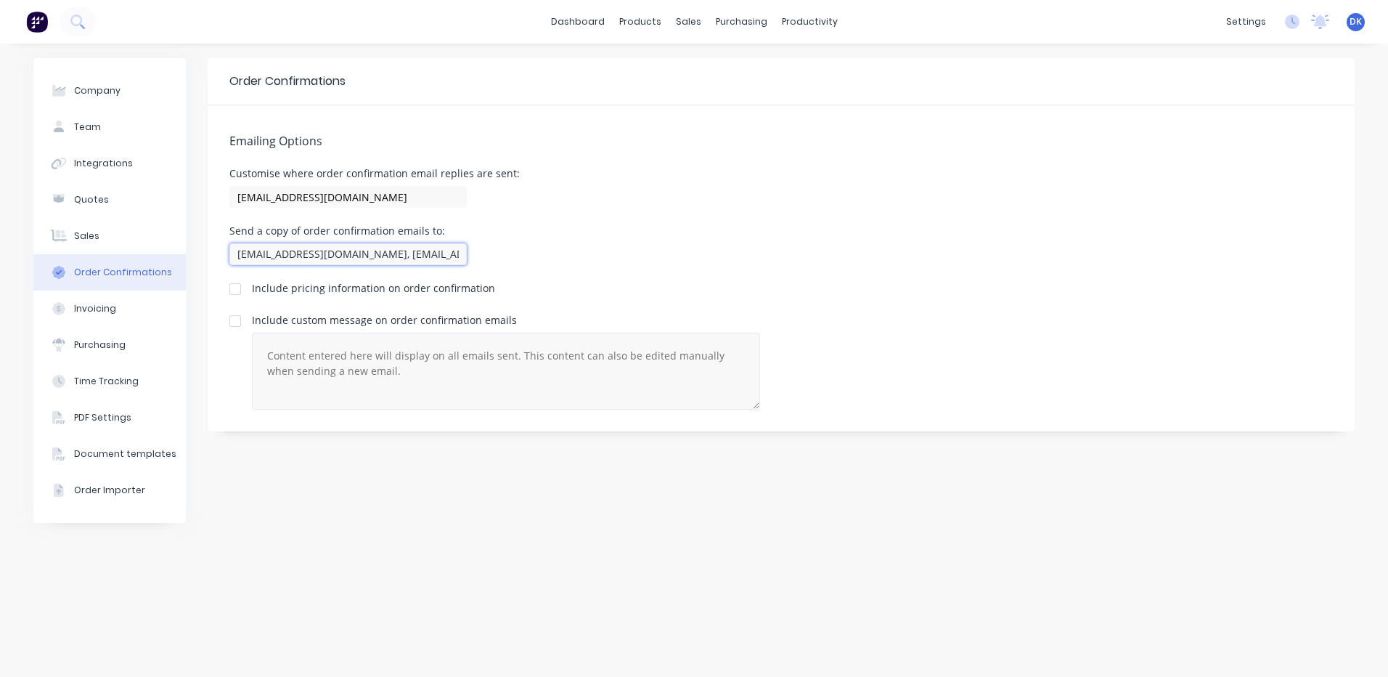
scroll to position [0, 33]
type input "[EMAIL_ADDRESS][DOMAIN_NAME], [EMAIL_ADDRESS][DOMAIN_NAME],"
drag, startPoint x: 463, startPoint y: 256, endPoint x: 110, endPoint y: 256, distance: 352.1
click at [110, 256] on div "Company Team Integrations Quotes Sales Order Confirmations Invoicing Purchasing…" at bounding box center [693, 360] width 1321 height 604
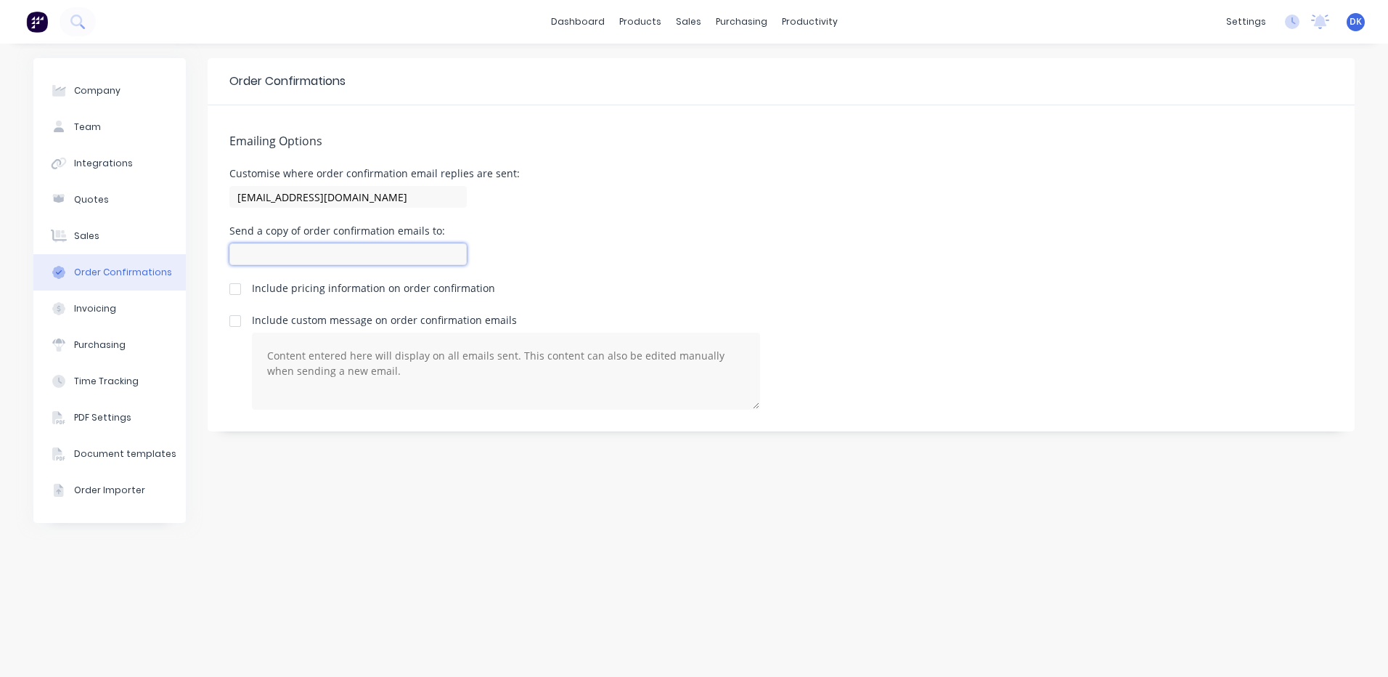
click at [252, 250] on input at bounding box center [347, 254] width 237 height 22
paste input "[EMAIL_ADDRESS][DOMAIN_NAME]"
type input "[EMAIL_ADDRESS][DOMAIN_NAME]"
click at [78, 240] on div "Sales" at bounding box center [86, 235] width 25 height 13
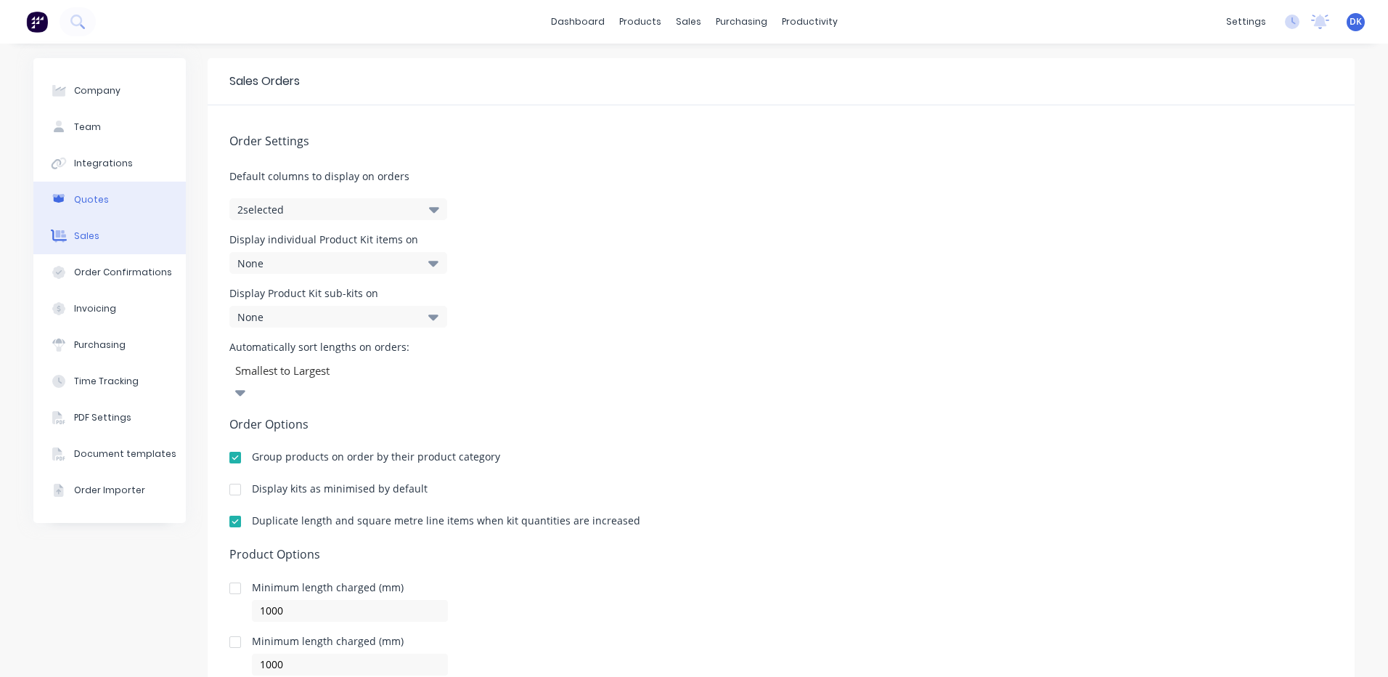
click at [97, 197] on div "Quotes" at bounding box center [91, 199] width 35 height 13
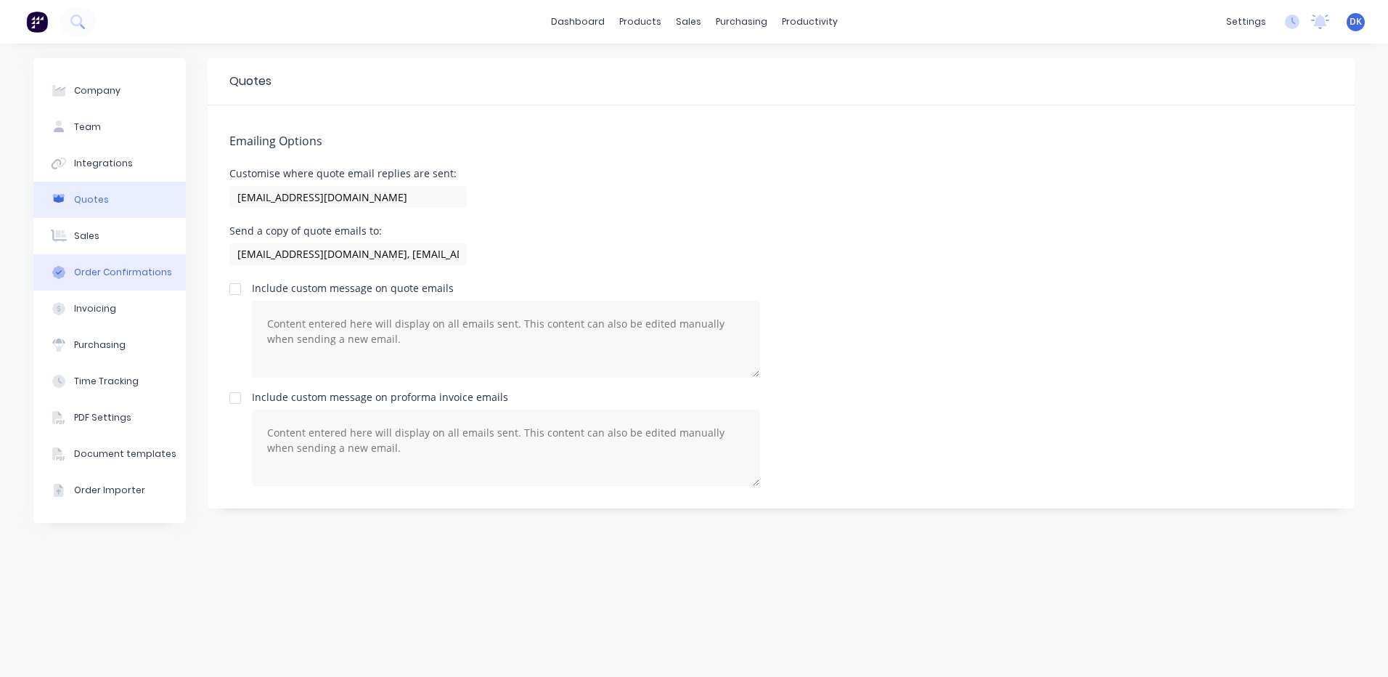
click at [102, 269] on div "Order Confirmations" at bounding box center [123, 272] width 98 height 13
